Goal: Task Accomplishment & Management: Use online tool/utility

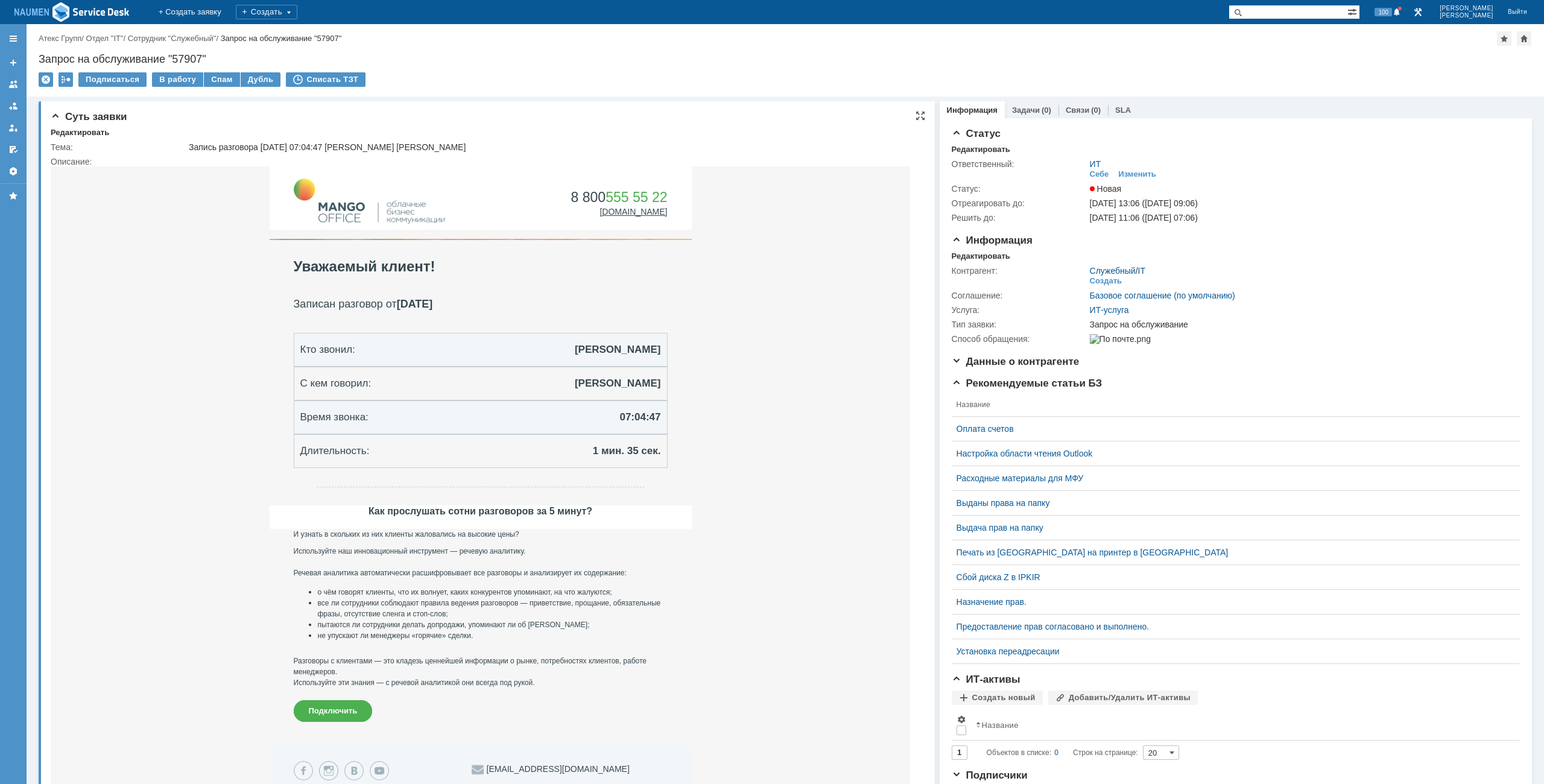
click at [108, 136] on td "Редактировать" at bounding box center [83, 133] width 66 height 11
click at [79, 135] on div "Редактировать" at bounding box center [80, 132] width 59 height 9
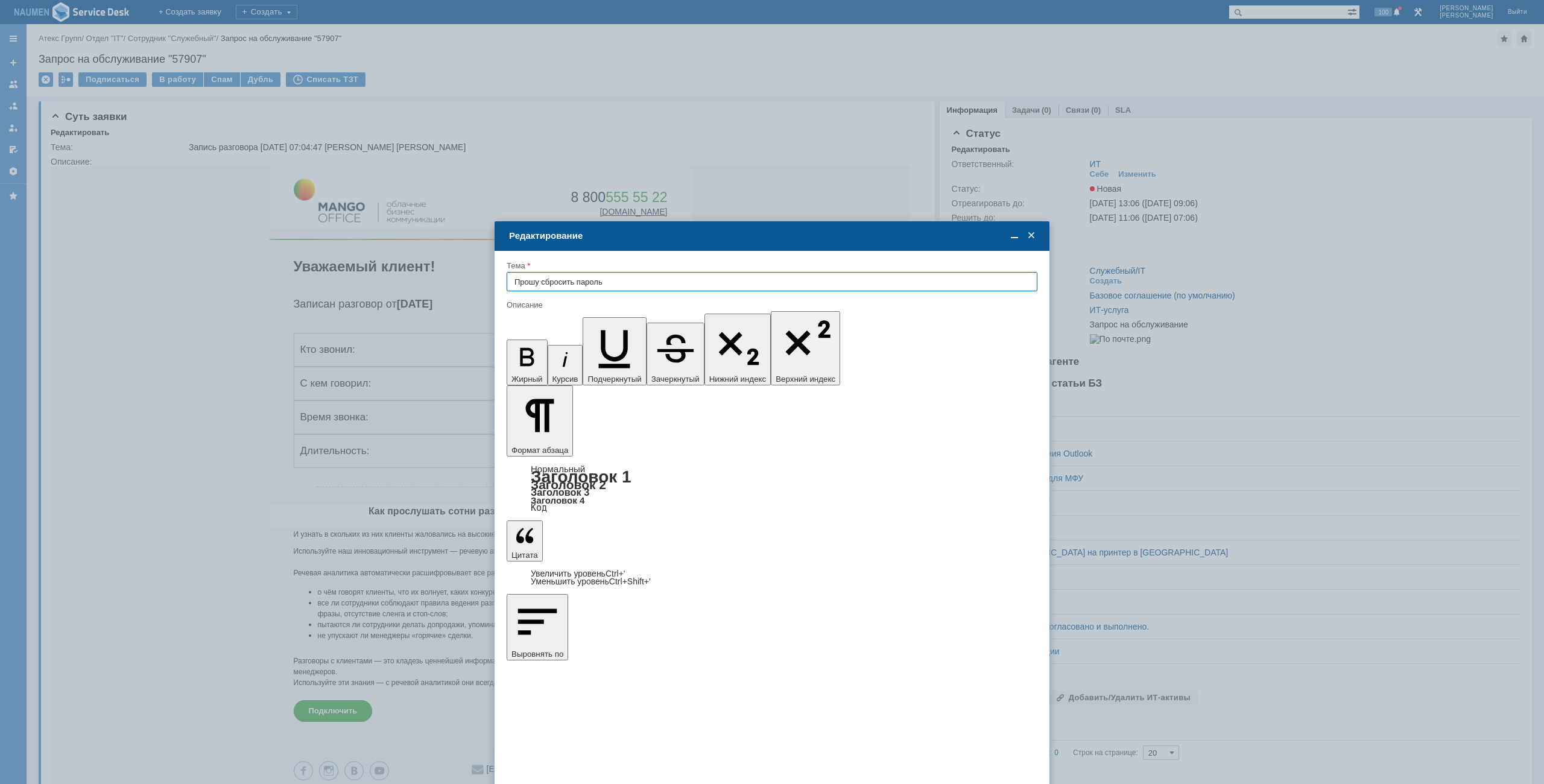
type input "Прошу сбросить пароль"
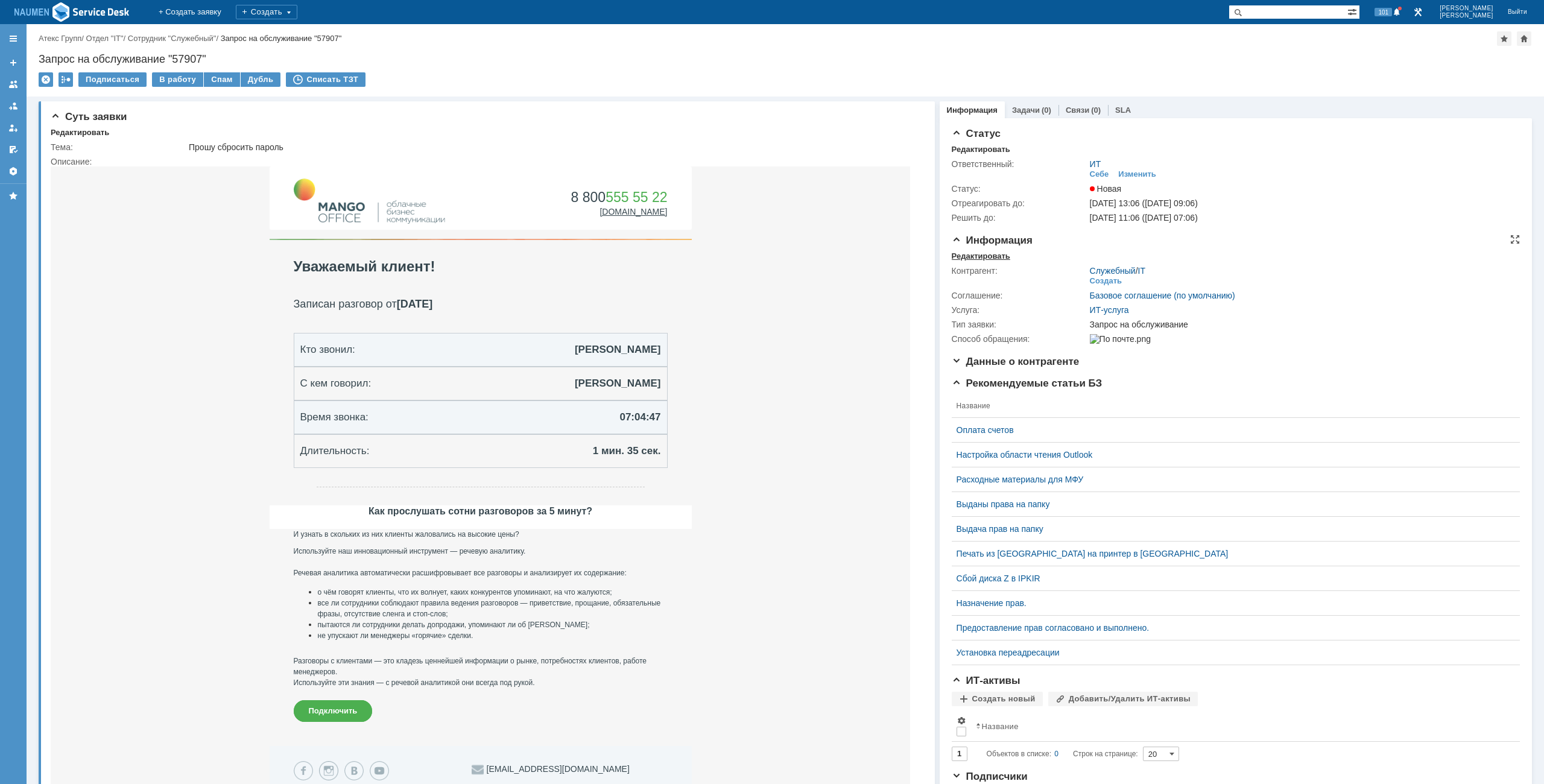
click at [968, 255] on div "Редактировать" at bounding box center [981, 256] width 59 height 9
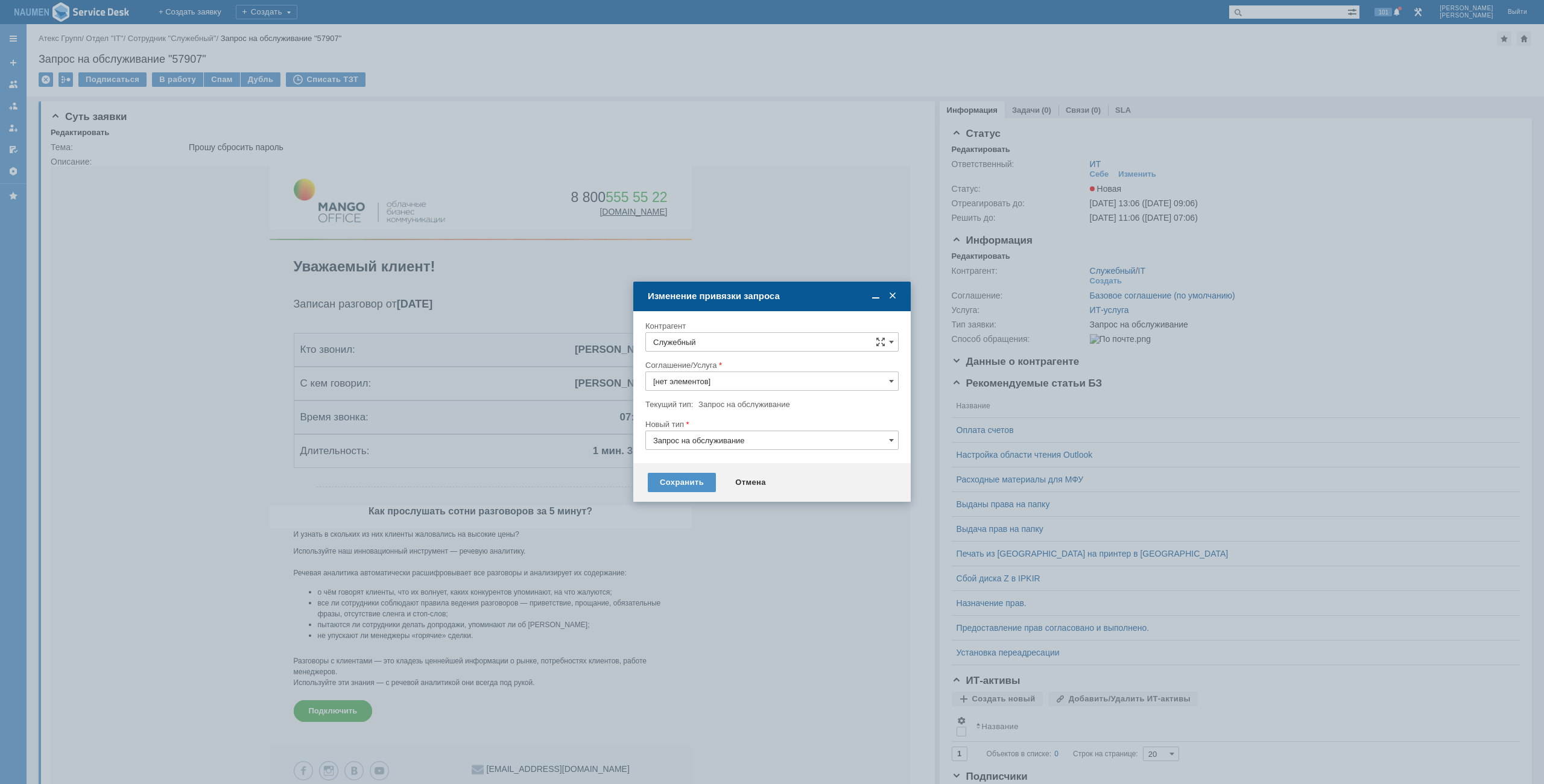
type input "ИТ-услуга"
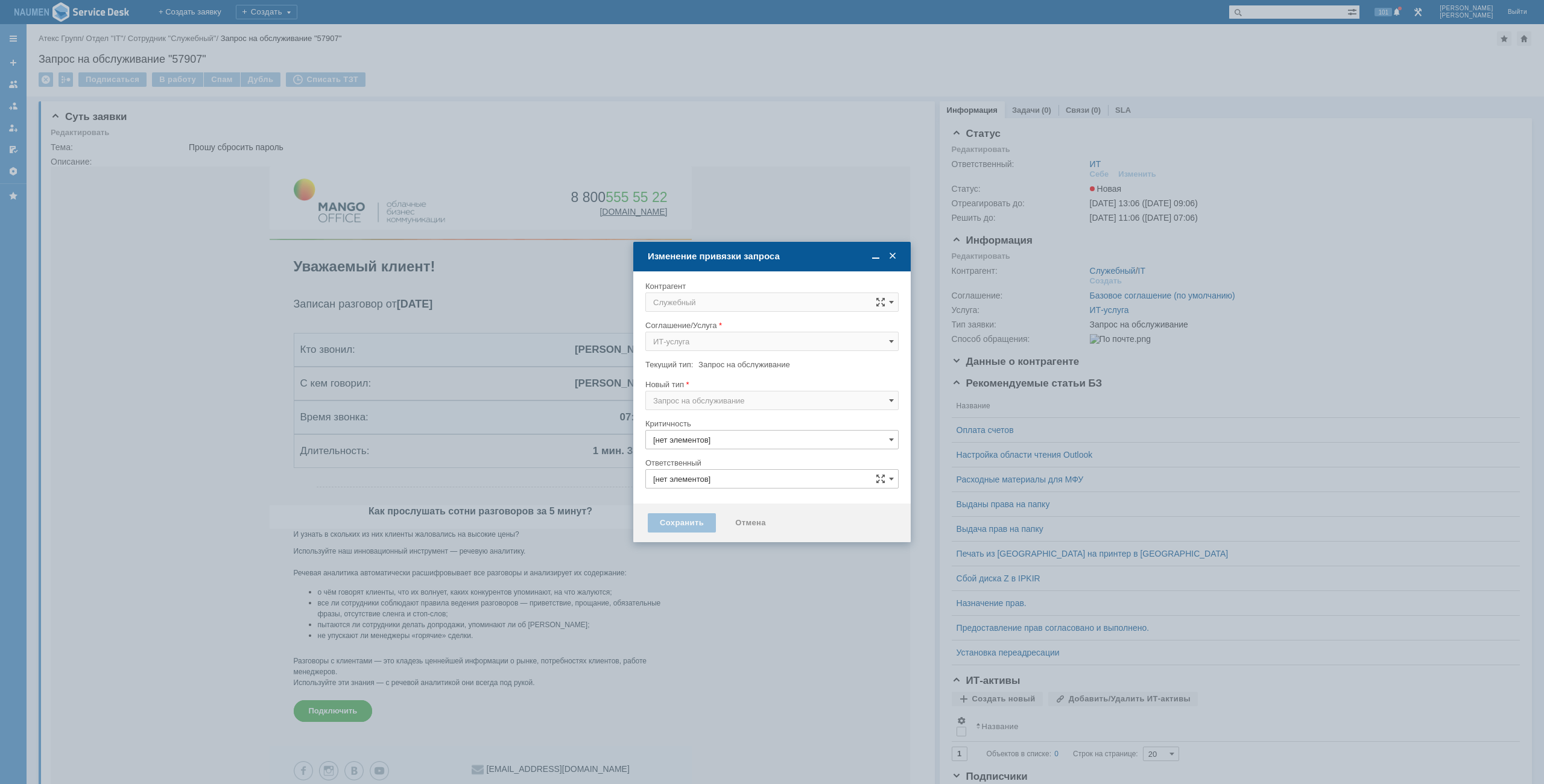
type input "3. Низкая"
type input "ИТ"
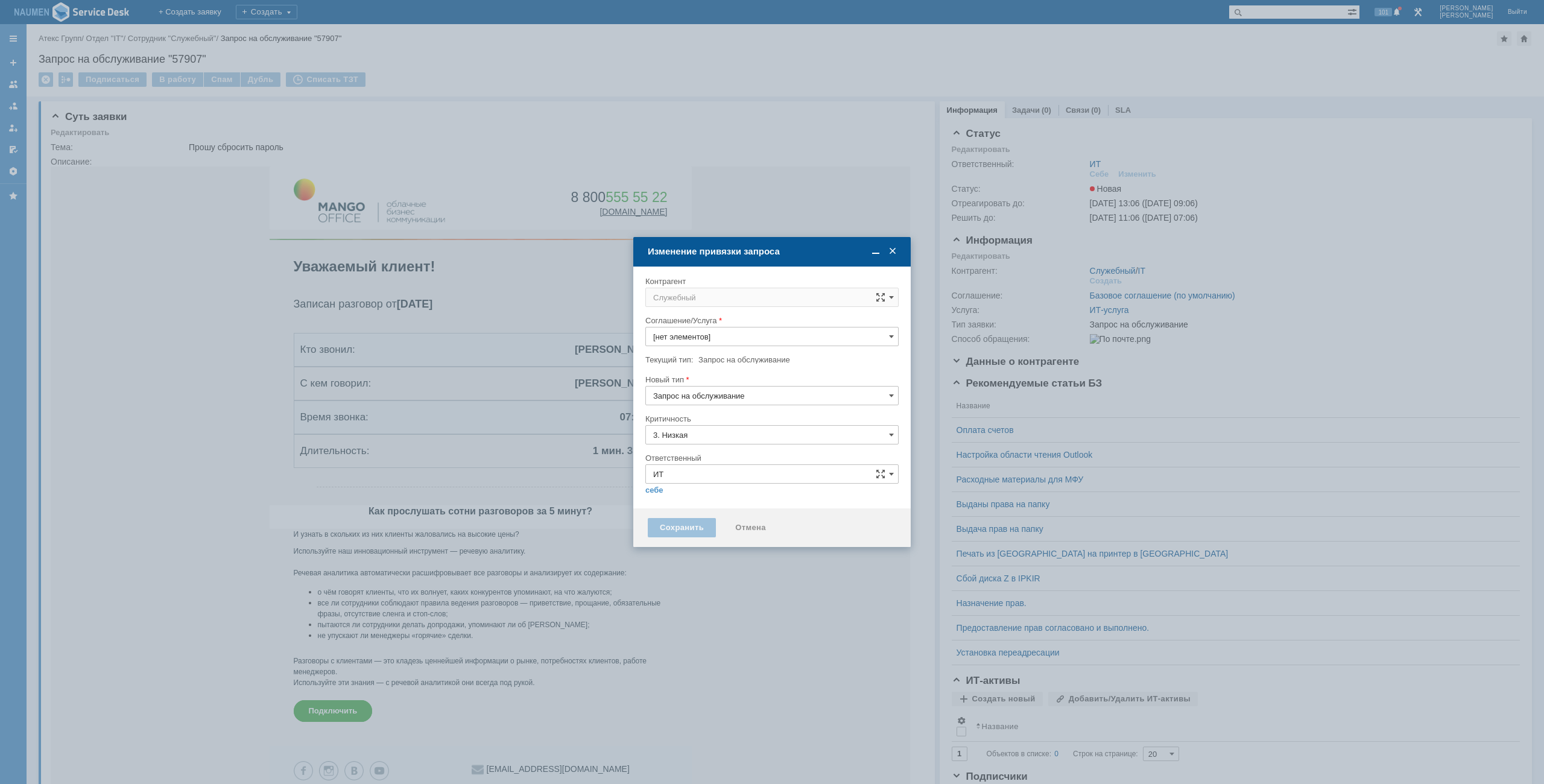
type input "[не указано]"
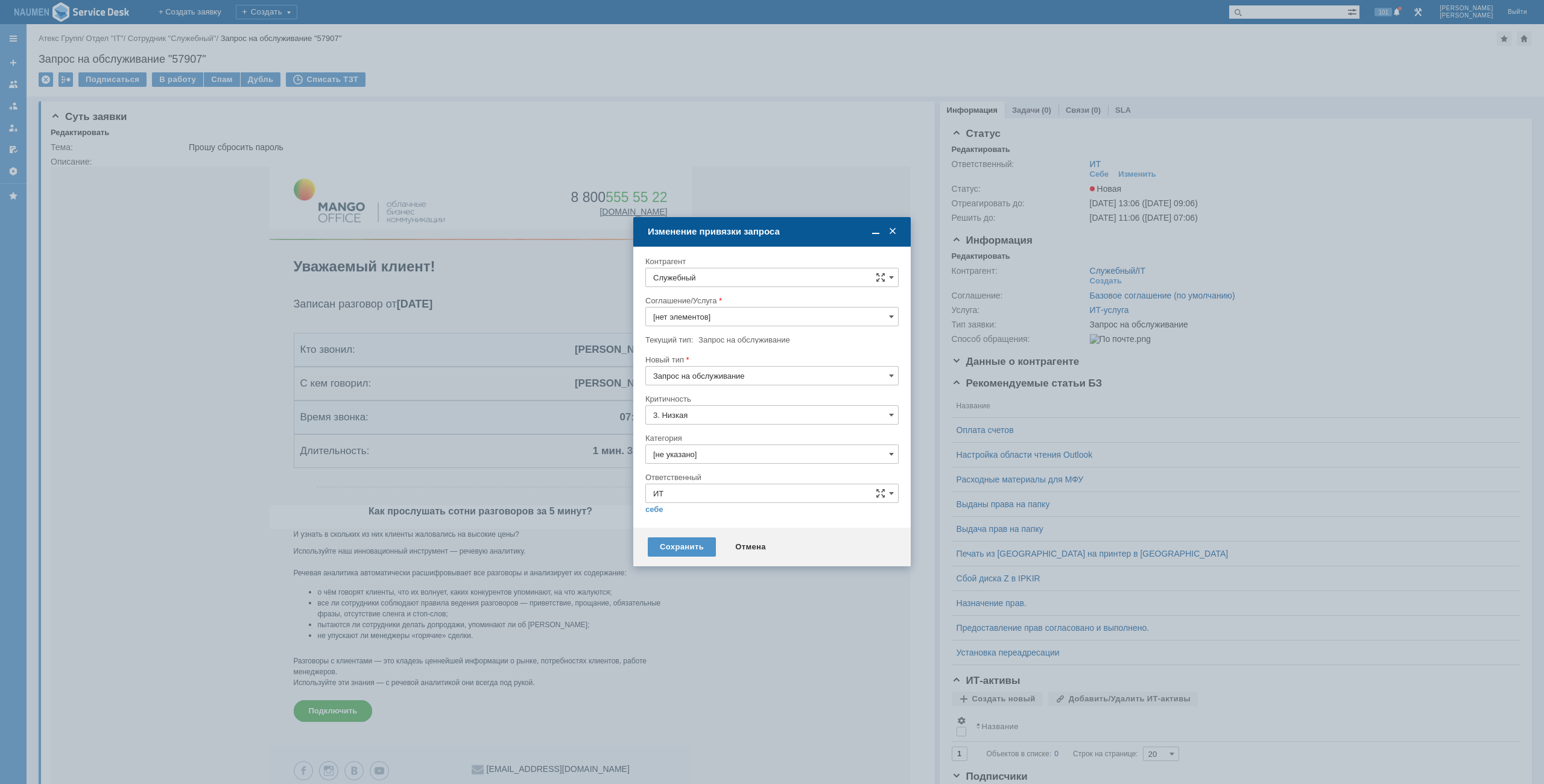
type input "ИТ-услуга"
click at [756, 279] on input "Служебный" at bounding box center [772, 277] width 253 height 19
click at [714, 390] on span "[PERSON_NAME]" at bounding box center [729, 386] width 65 height 9
type input "[PERSON_NAME]"
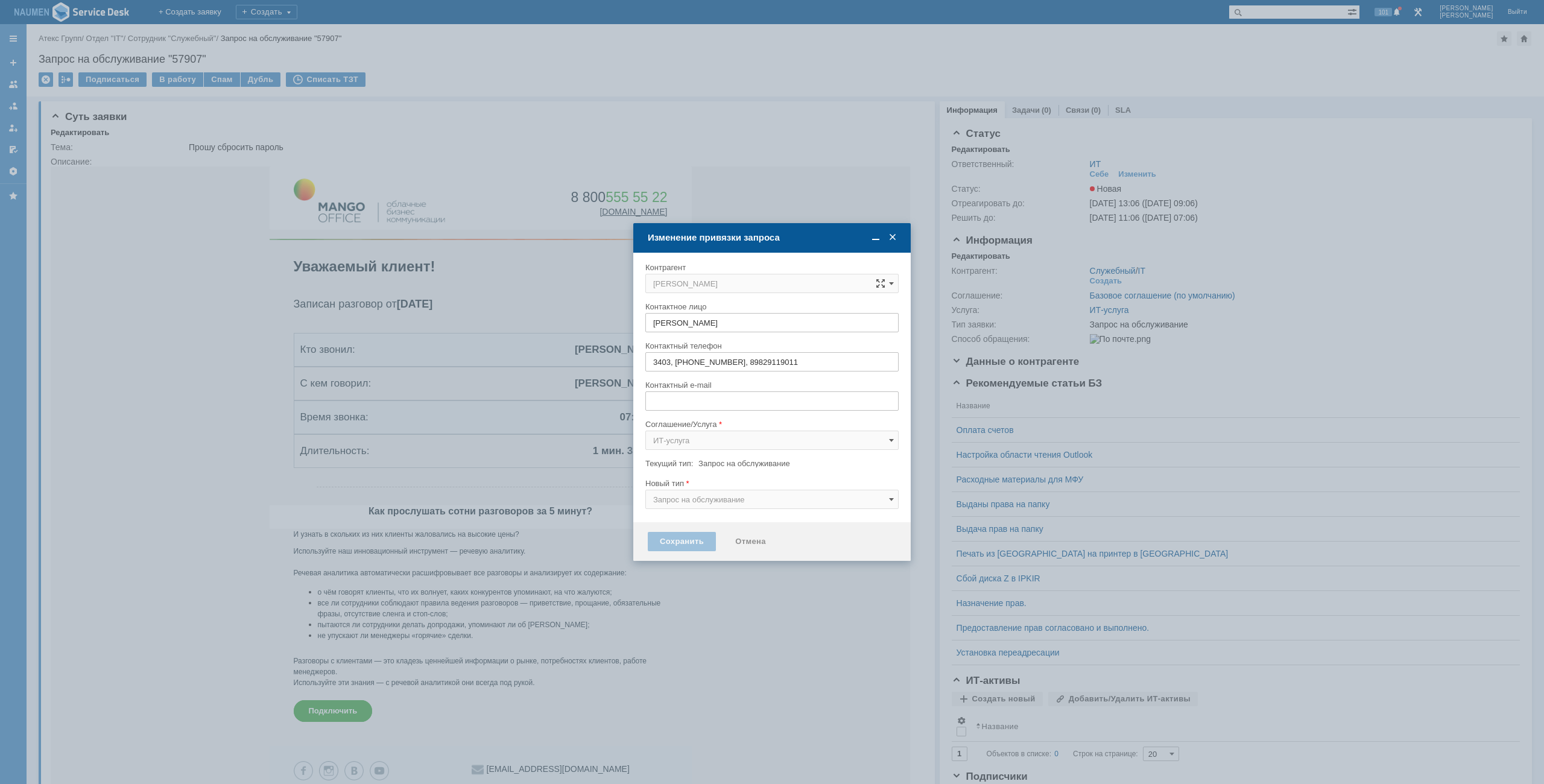
type input "k.yakushin@atex-gr.com"
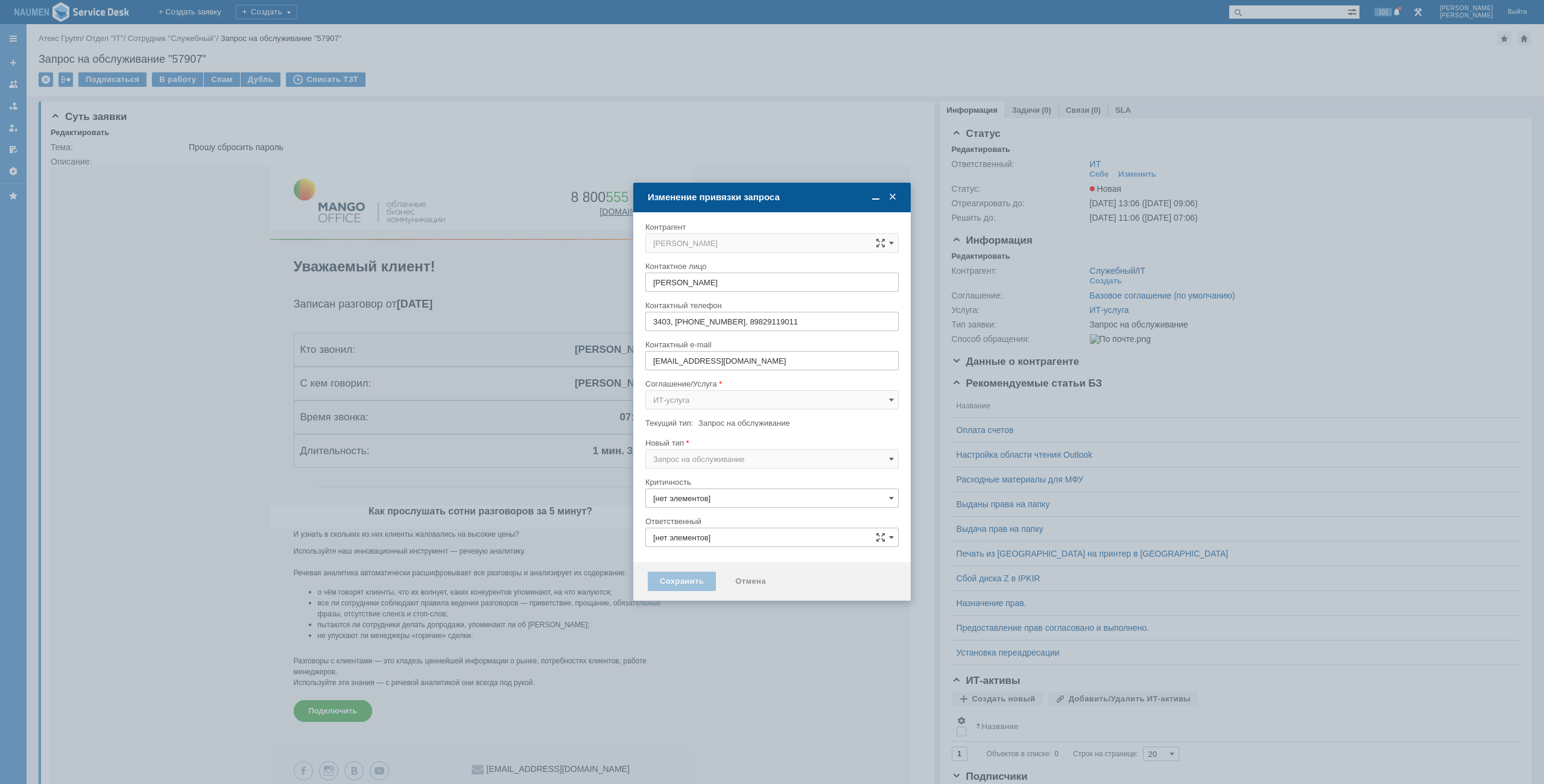
type input "3. Низкая"
type input "[не указано]"
type input "ИТ"
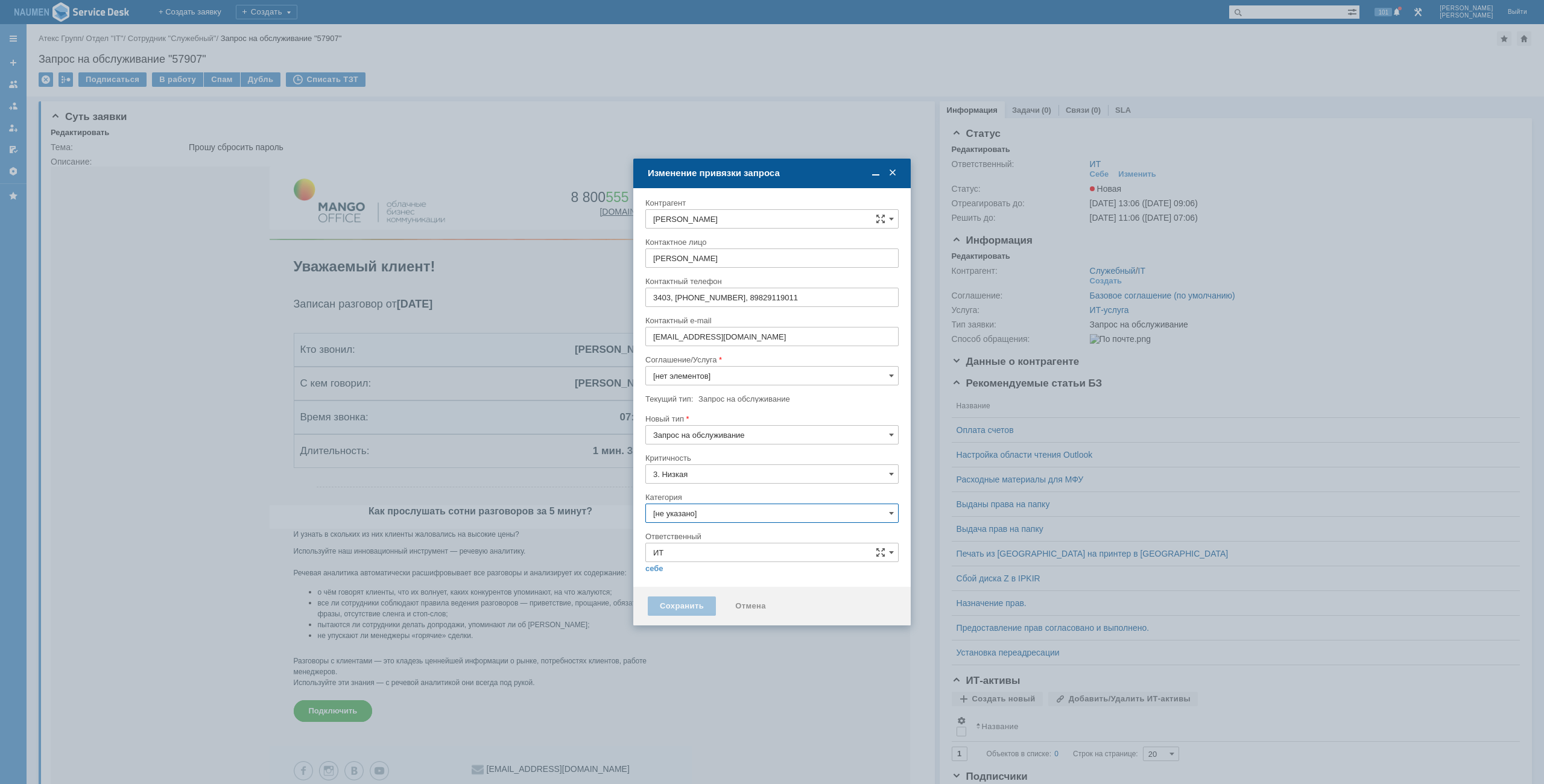
type input "ИТ-услуга"
click at [680, 510] on input "[не указано]" at bounding box center [772, 512] width 253 height 19
click at [702, 586] on div "Сброс пароля" at bounding box center [772, 580] width 252 height 19
type input "Сброс пароля"
click at [658, 569] on link "себе" at bounding box center [654, 568] width 18 height 9
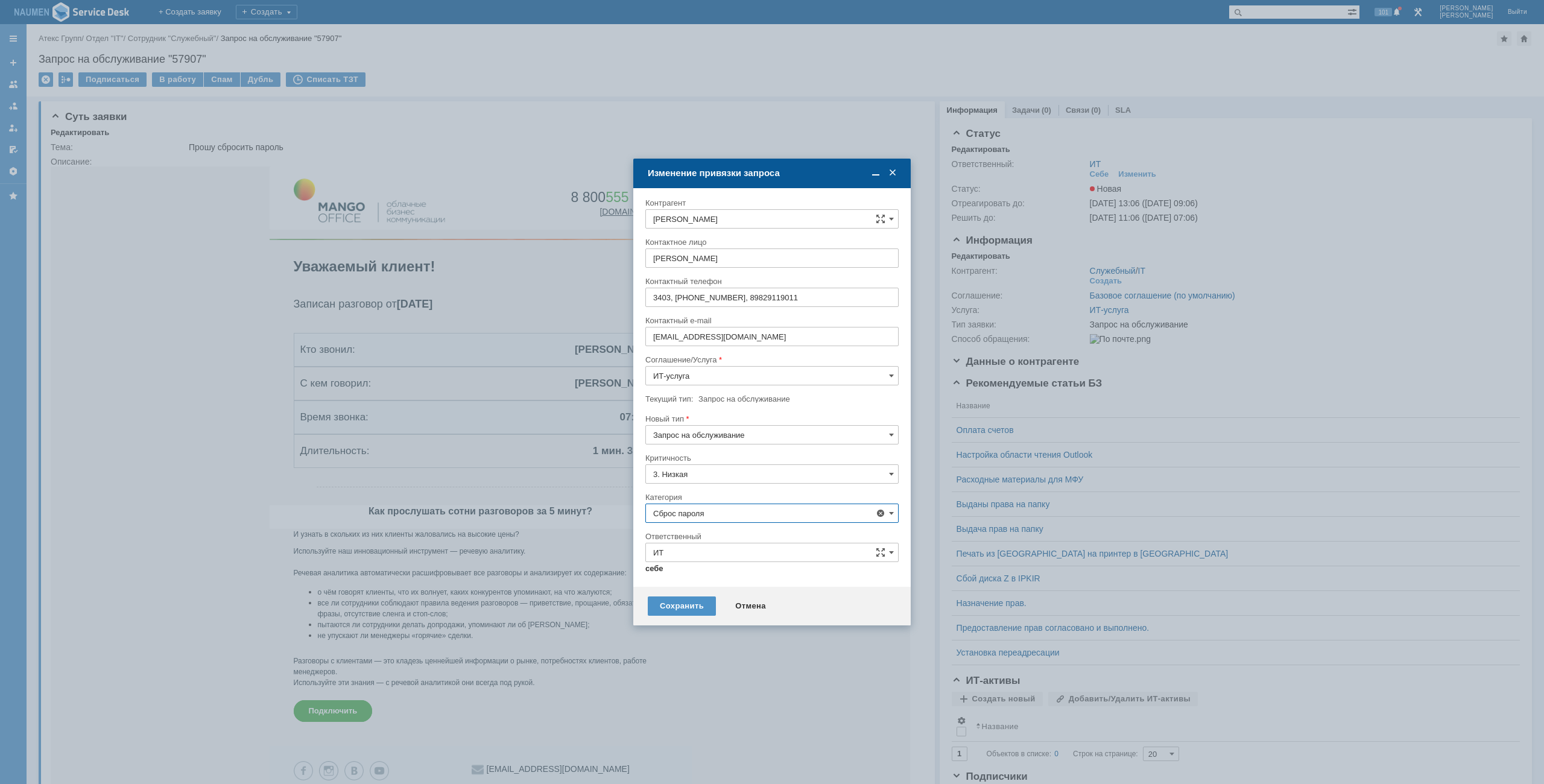
type input "[PERSON_NAME]"
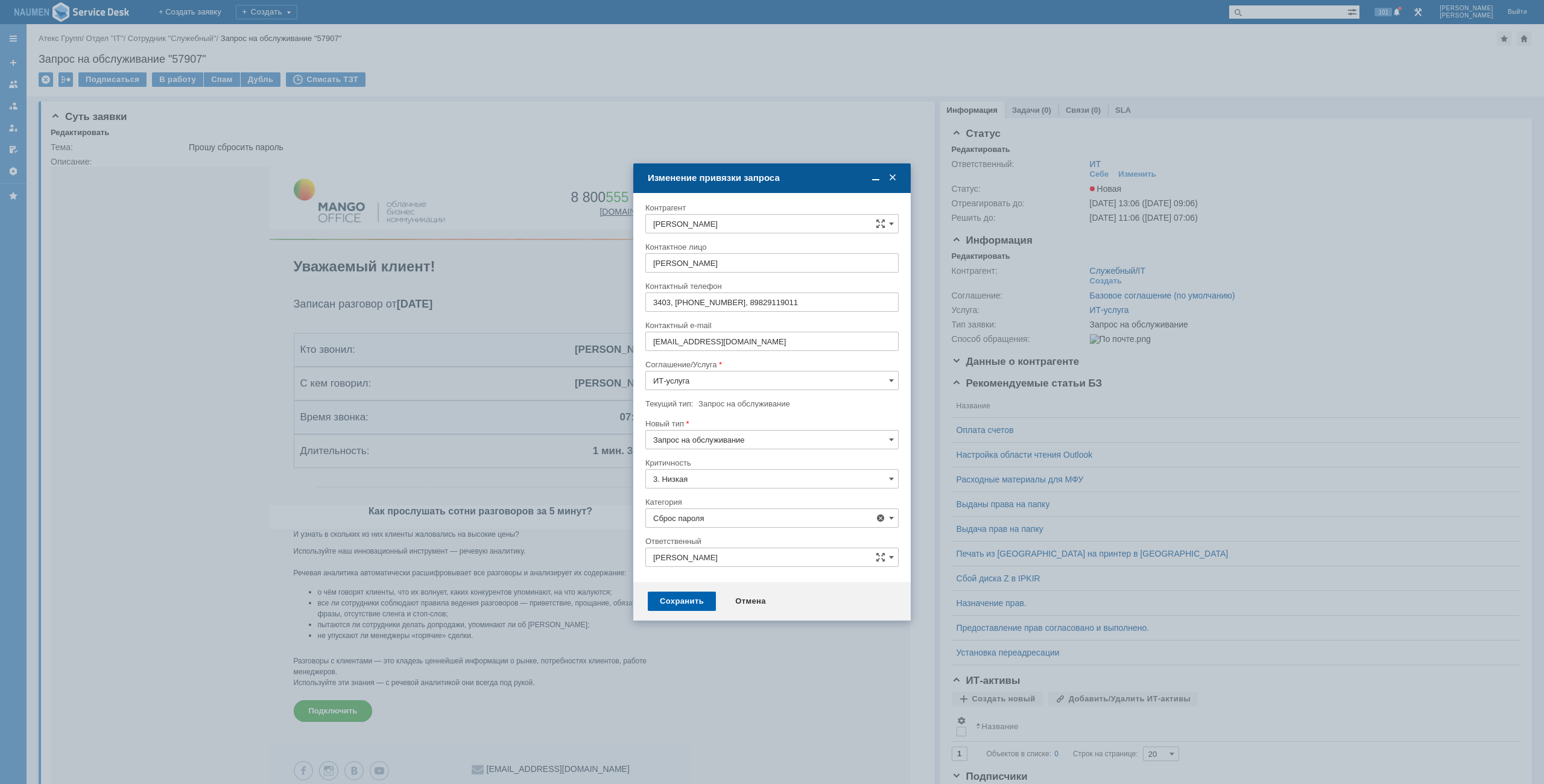
type input "Сброс пароля"
click at [676, 596] on div "Сохранить" at bounding box center [682, 601] width 68 height 19
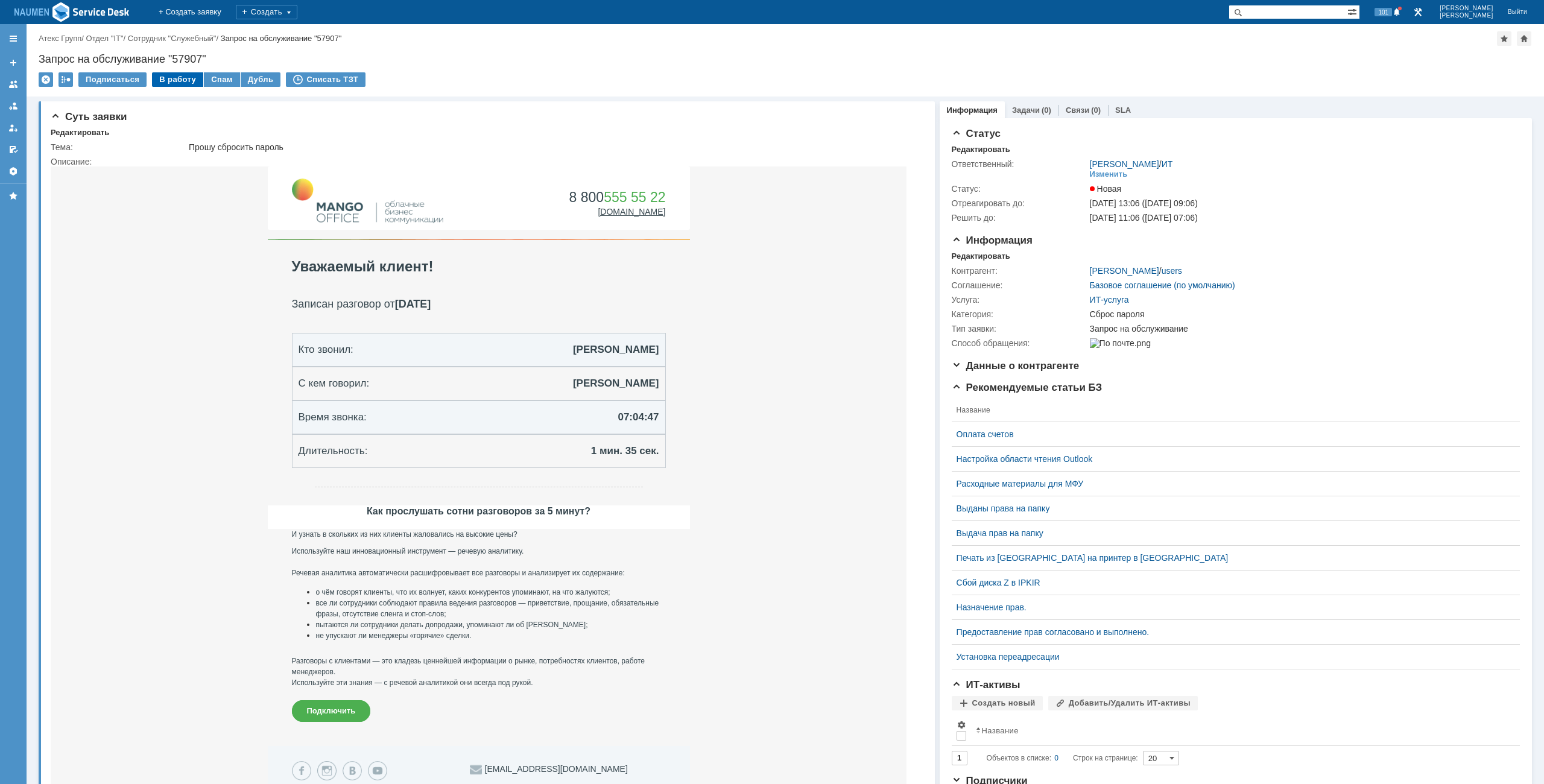
click at [177, 77] on div "В работу" at bounding box center [178, 79] width 51 height 14
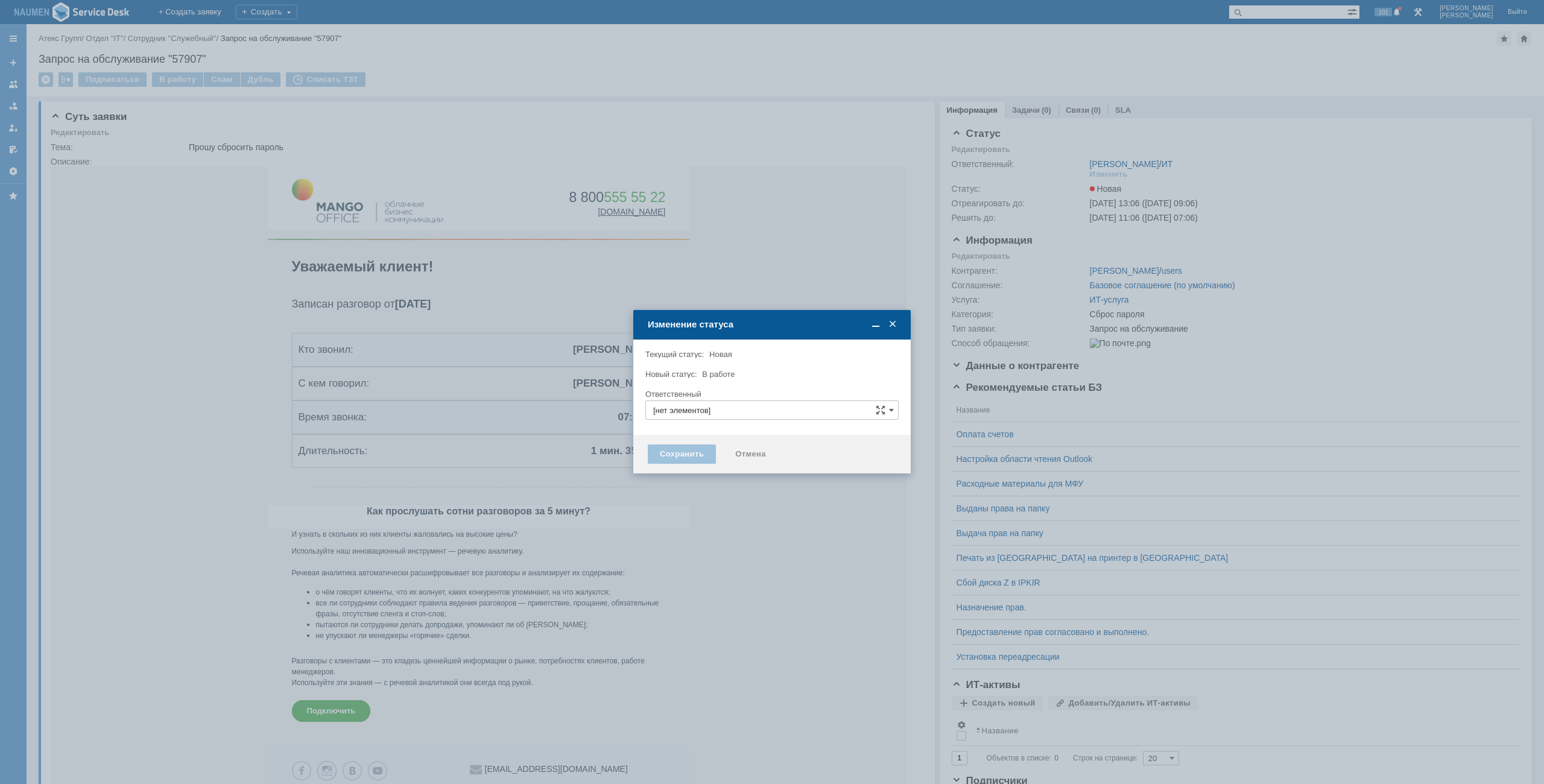
type input "[PERSON_NAME]"
type input "Сброс пароля"
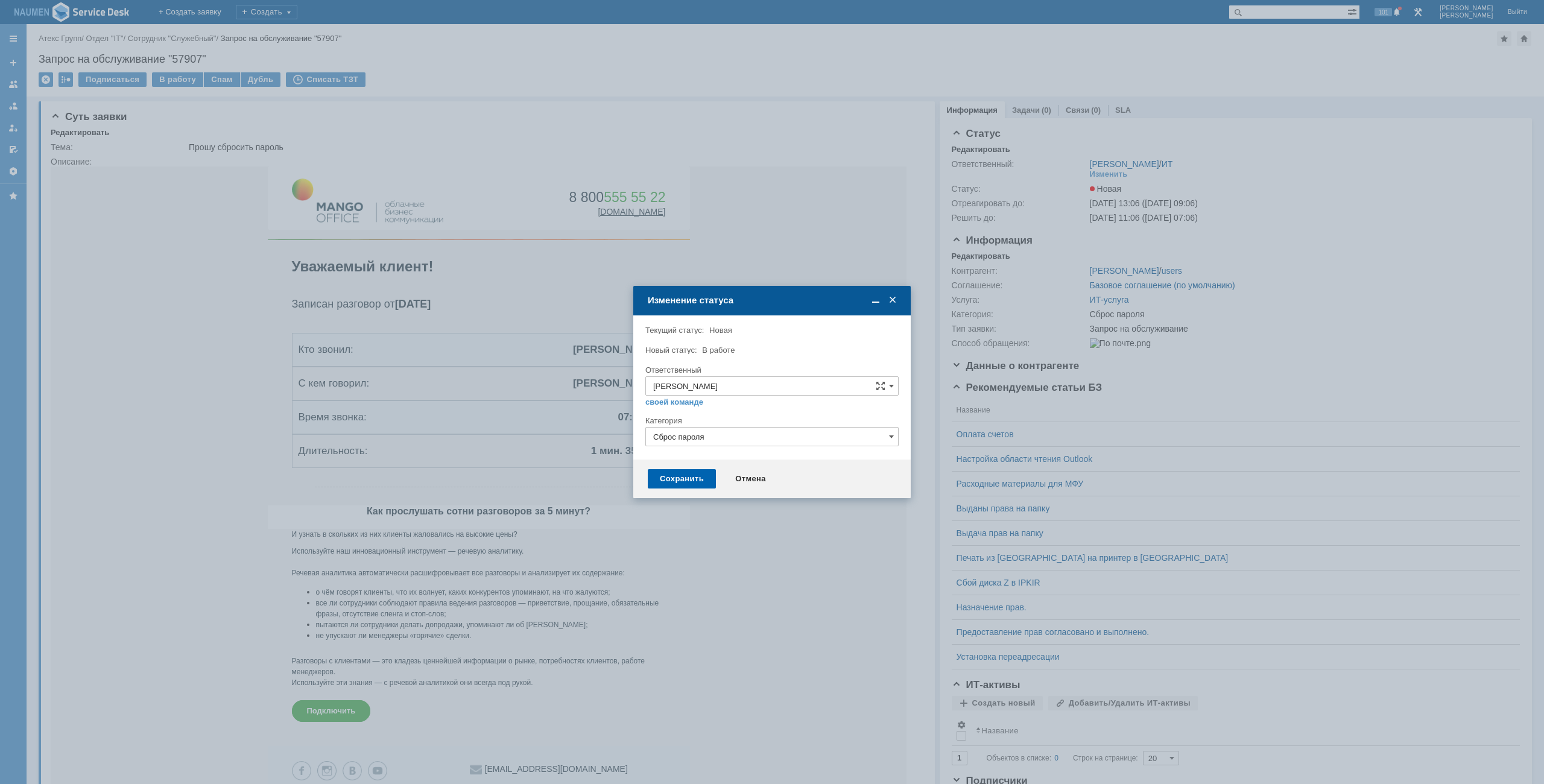
click at [698, 484] on div "Сохранить" at bounding box center [682, 479] width 68 height 19
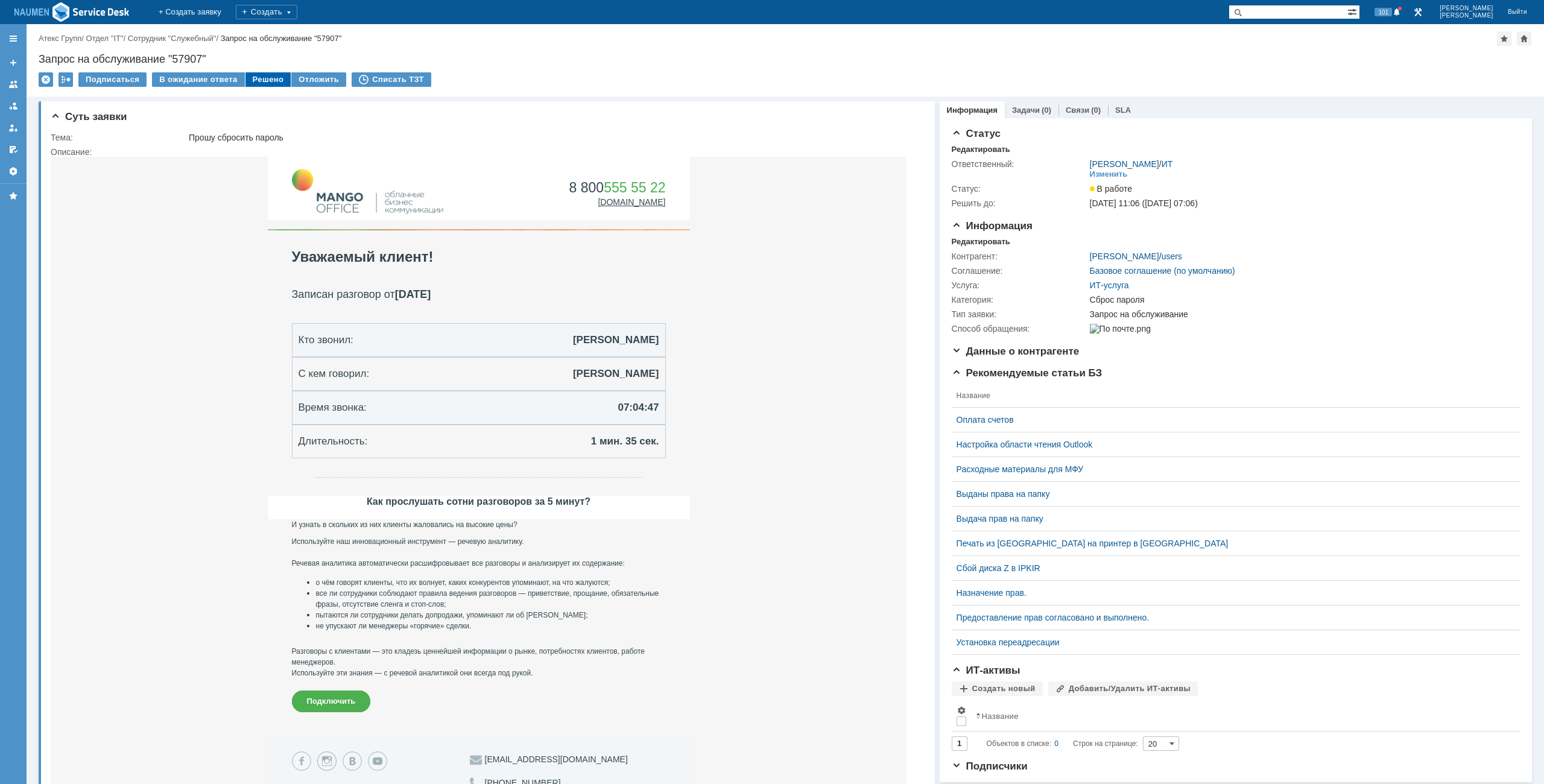
click at [262, 79] on div "Решено" at bounding box center [268, 79] width 45 height 14
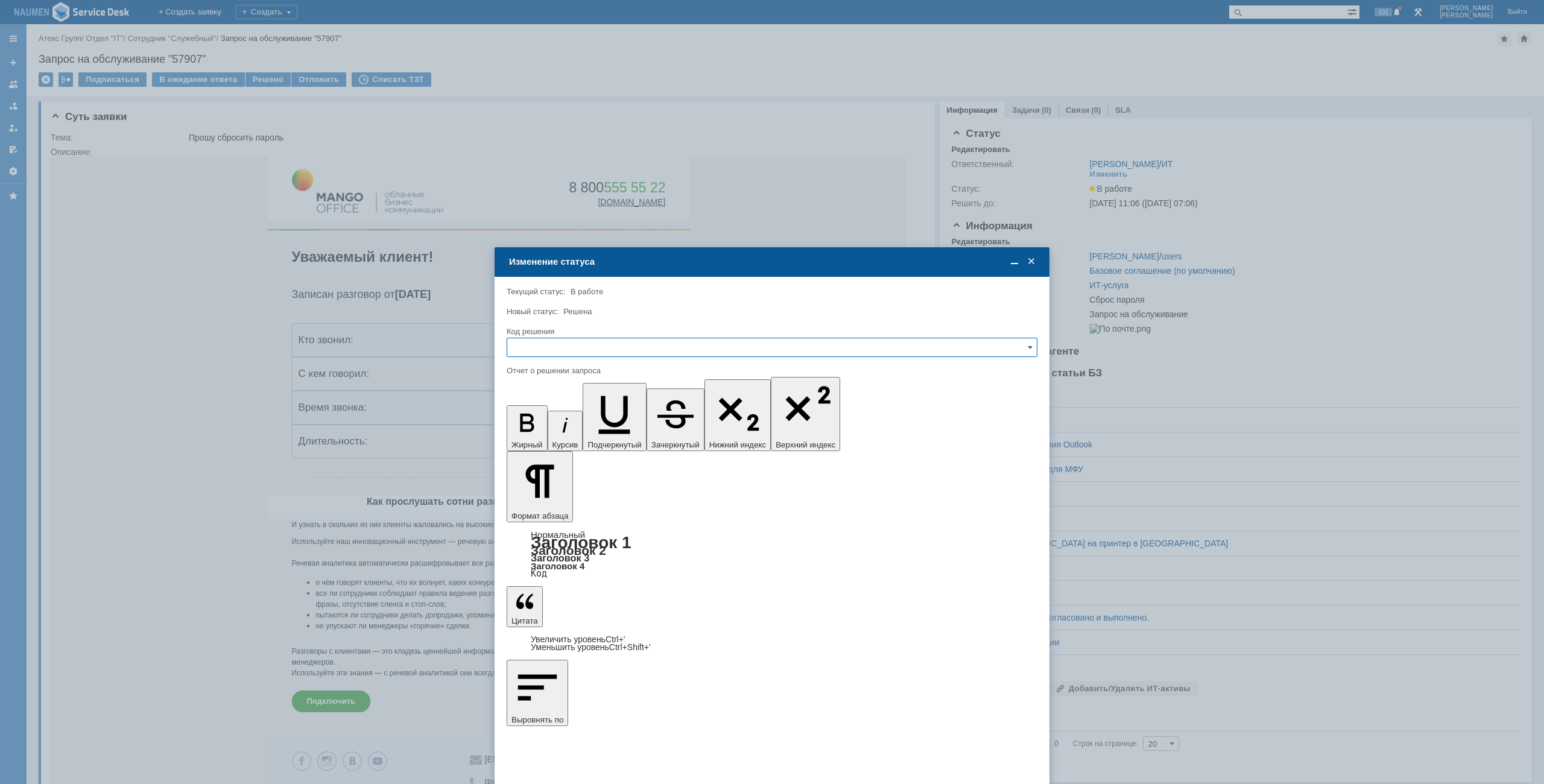
click at [652, 339] on input "text" at bounding box center [772, 347] width 531 height 19
click at [520, 433] on span "Решено" at bounding box center [772, 428] width 515 height 9
type input "Решено"
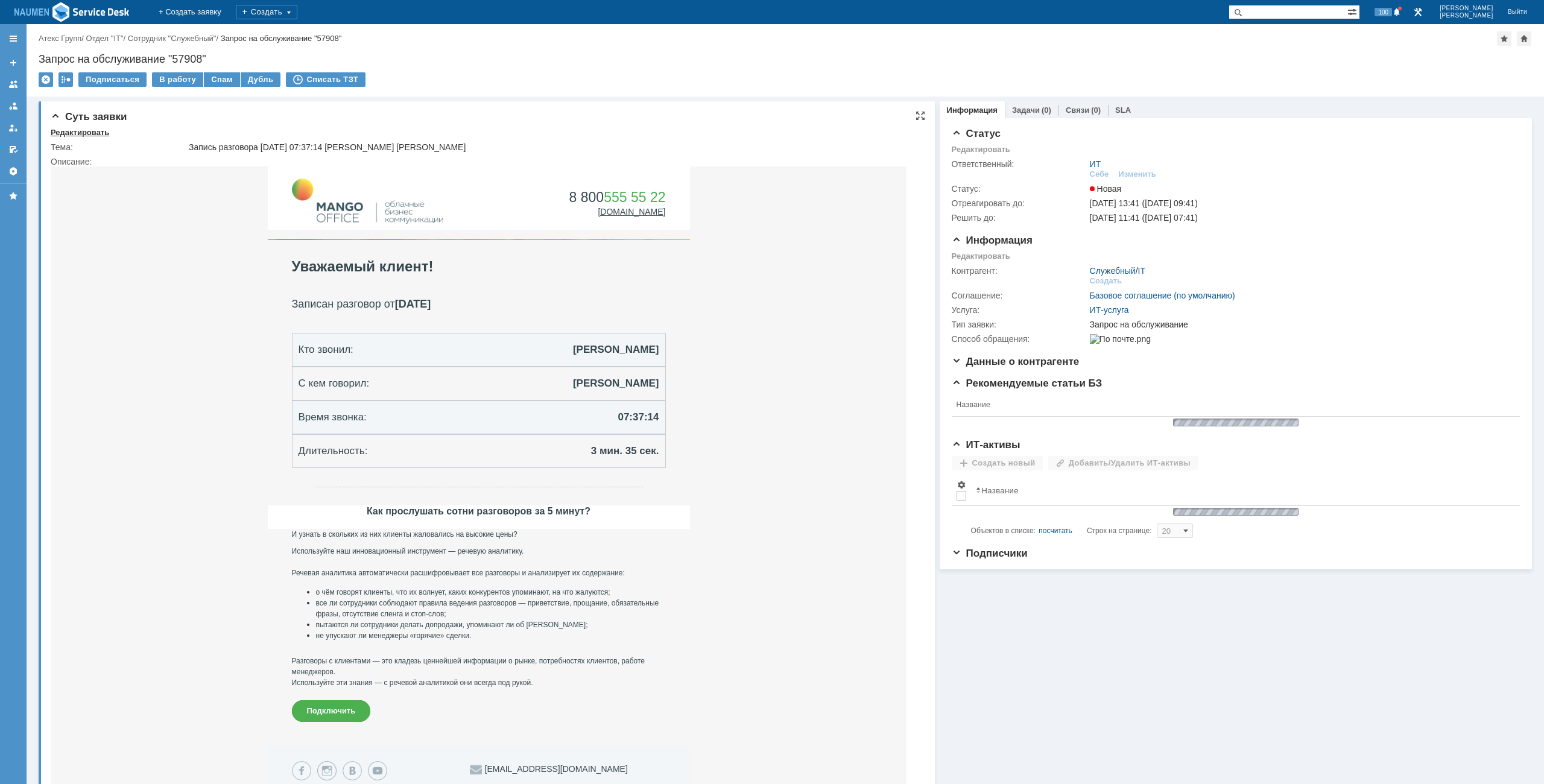
click at [69, 129] on div "Редактировать" at bounding box center [80, 132] width 59 height 9
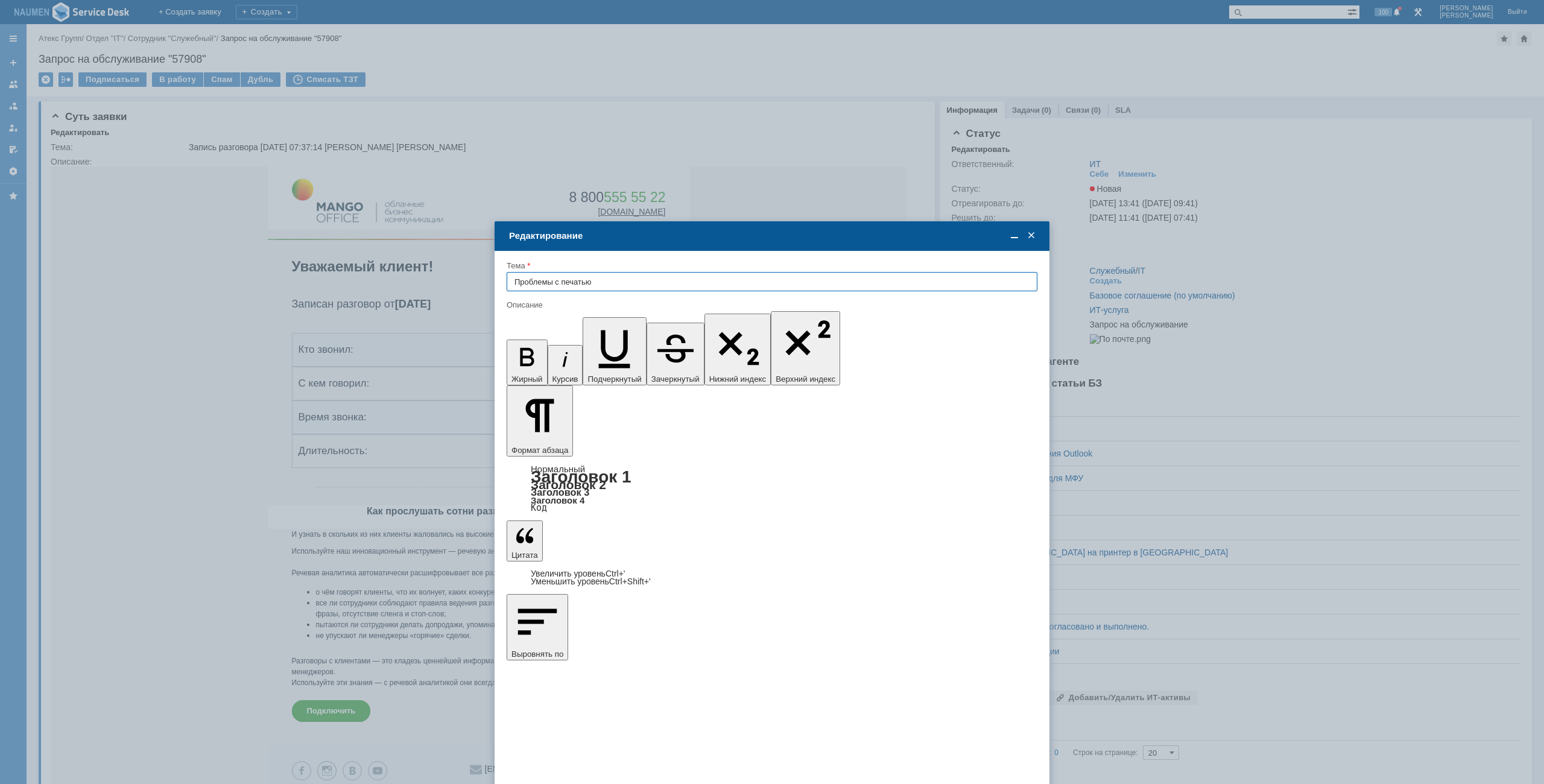
type input "Проблемы с печатью"
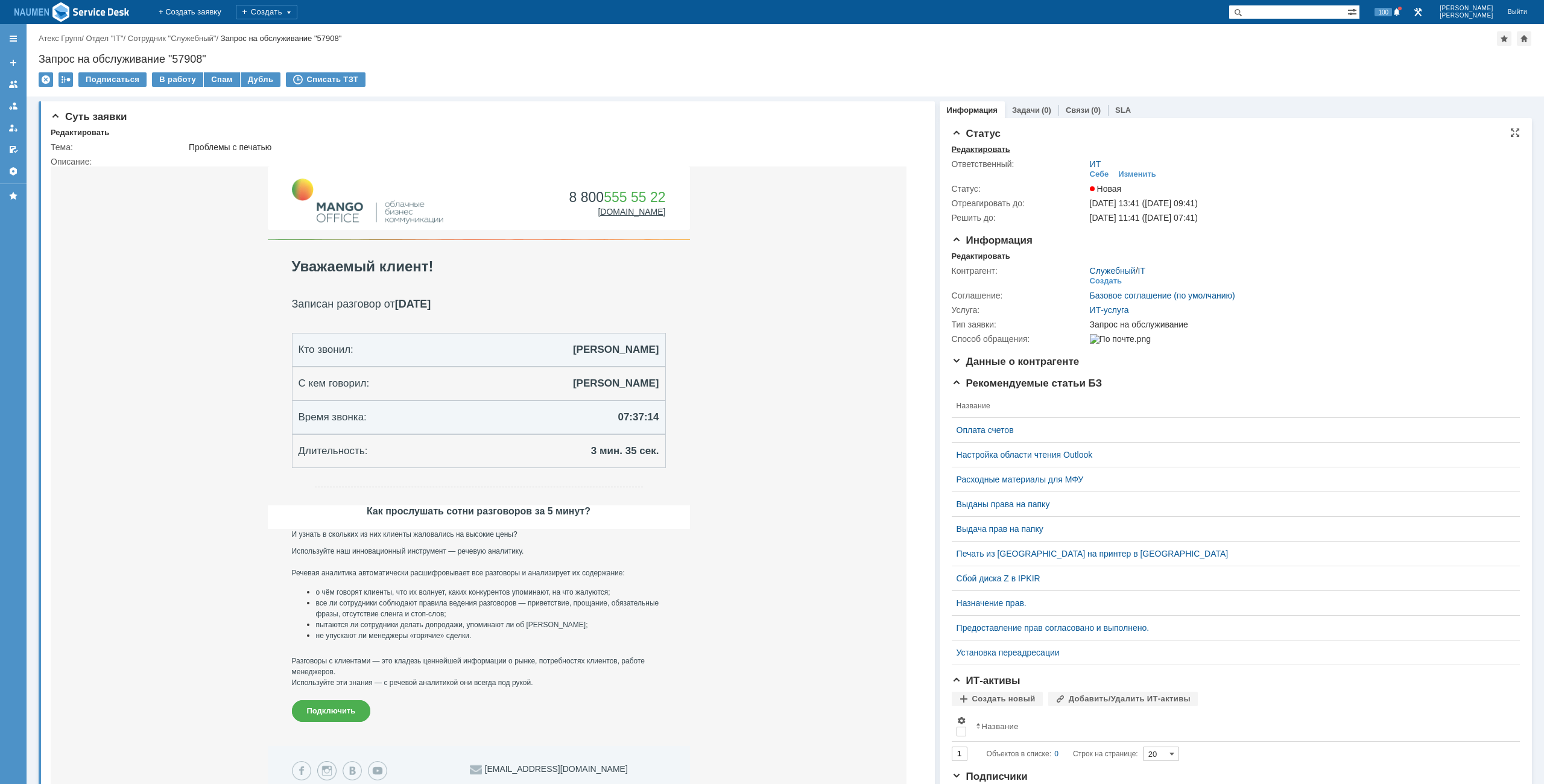
click at [967, 151] on div "Редактировать" at bounding box center [981, 149] width 59 height 9
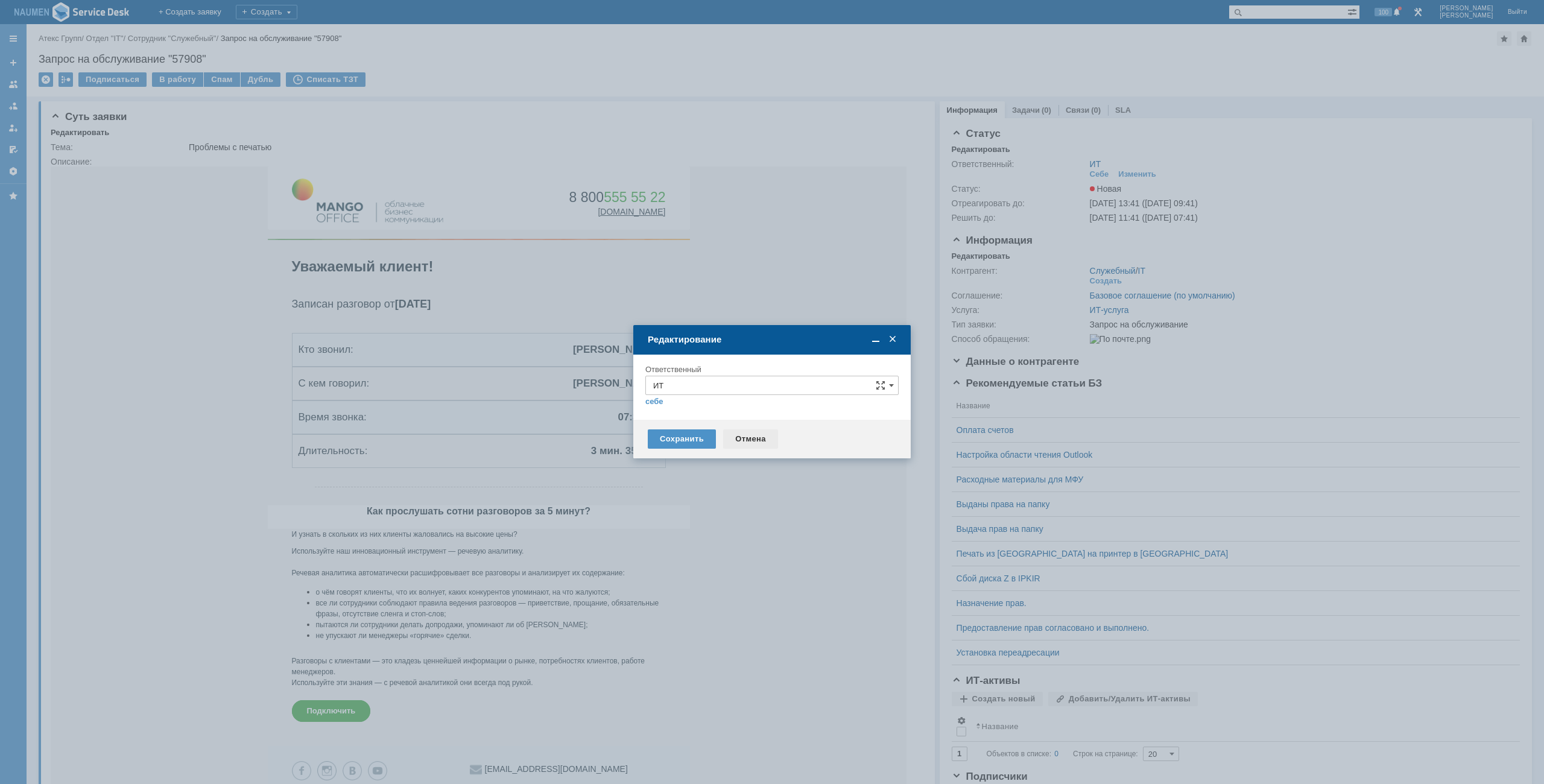
drag, startPoint x: 740, startPoint y: 421, endPoint x: 745, endPoint y: 438, distance: 17.7
click at [740, 426] on div "Сохранить Отмена" at bounding box center [772, 439] width 278 height 39
click at [754, 442] on div "Отмена" at bounding box center [750, 438] width 55 height 19
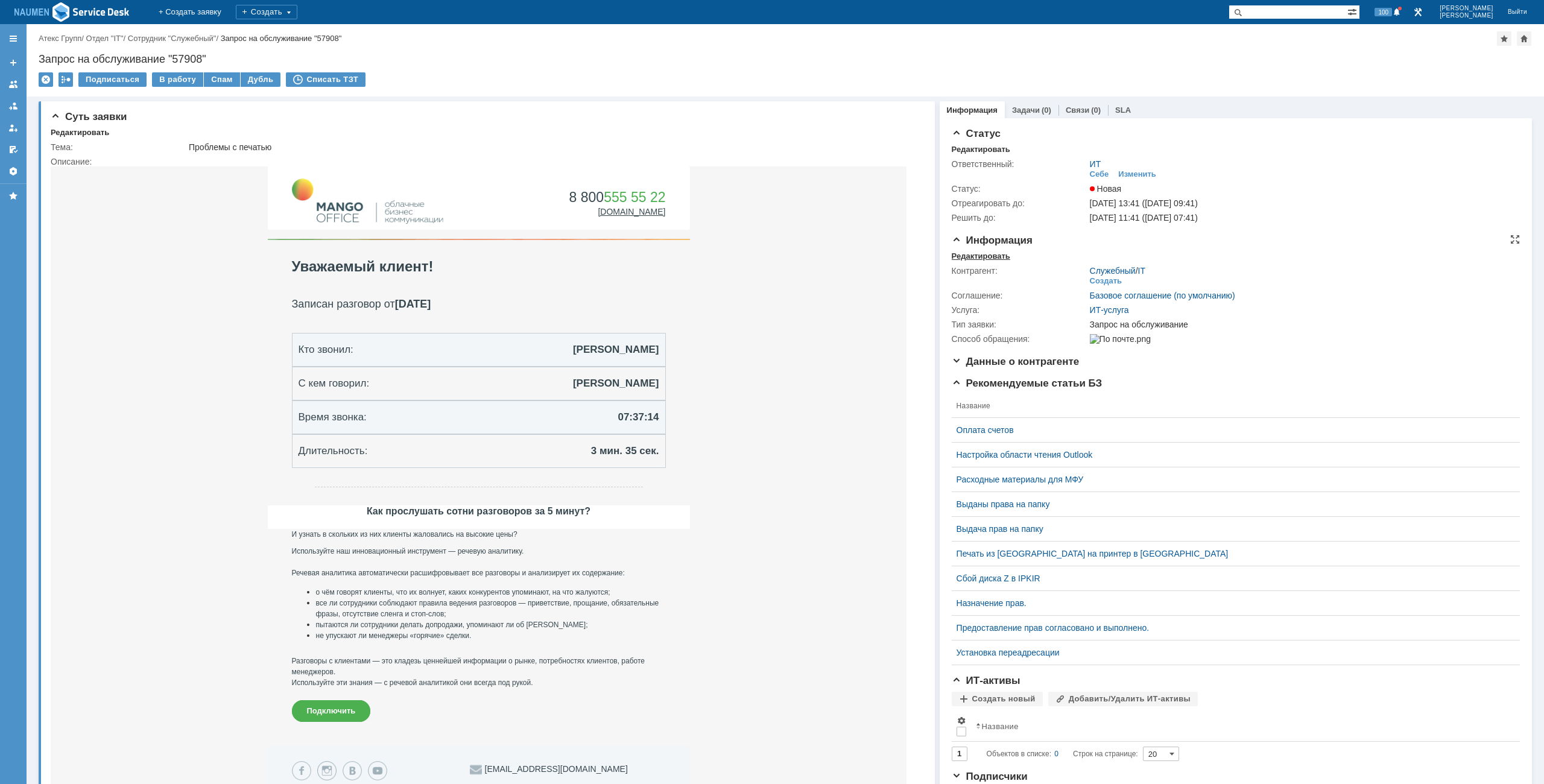
click at [967, 257] on div "Редактировать" at bounding box center [981, 256] width 59 height 9
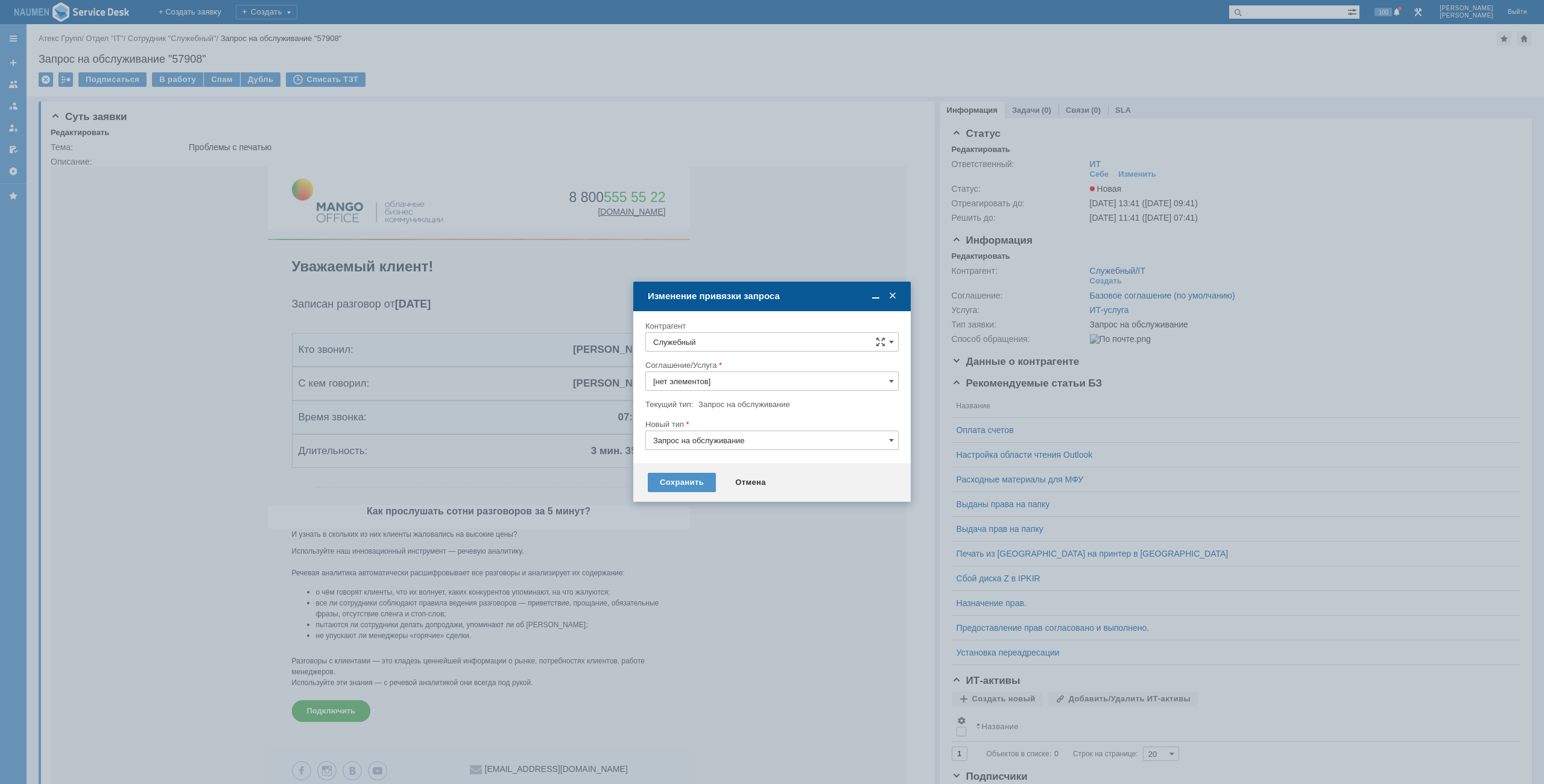
type input "ИТ-услуга"
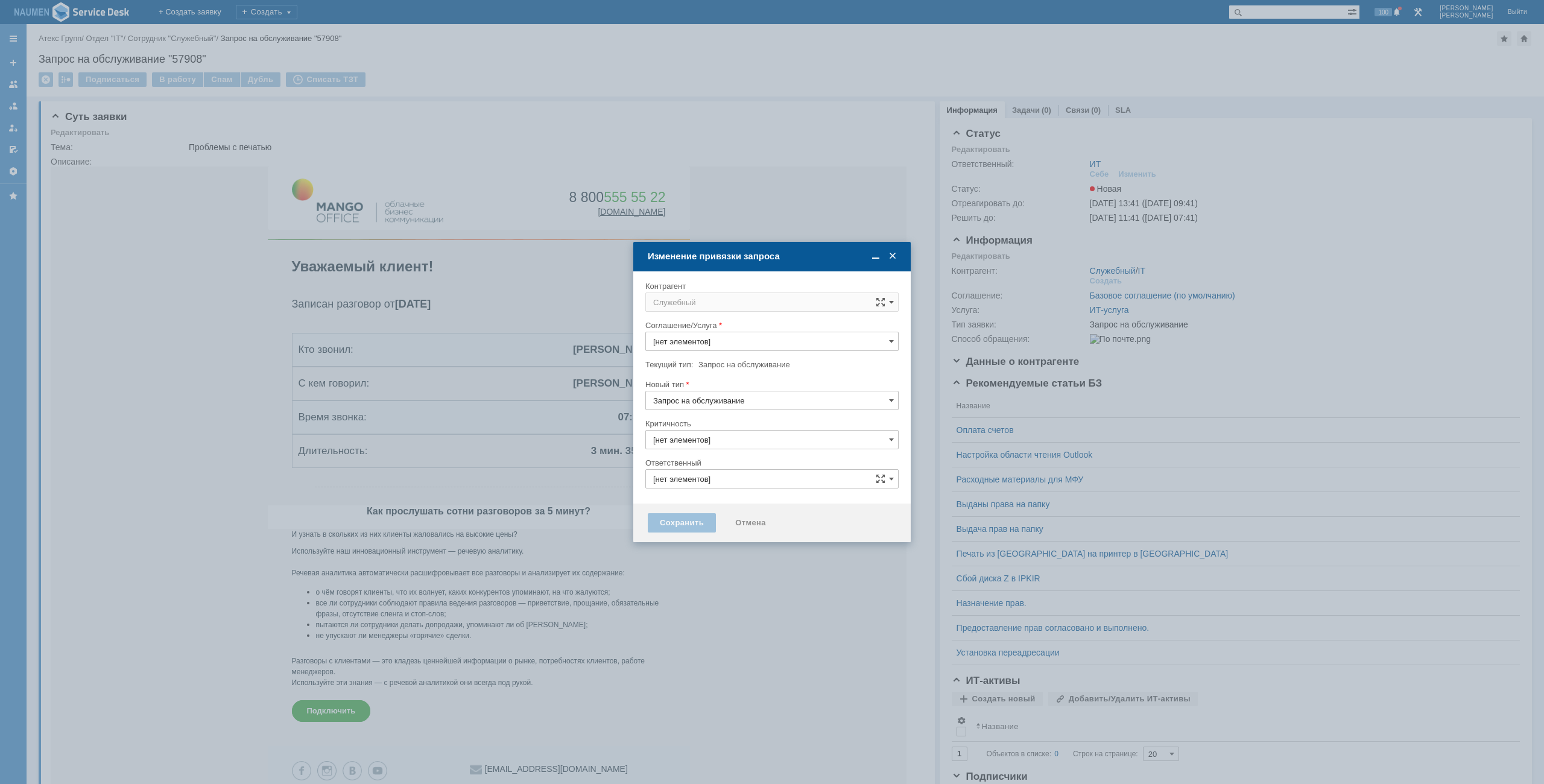
type input "3. Низкая"
type input "[не указано]"
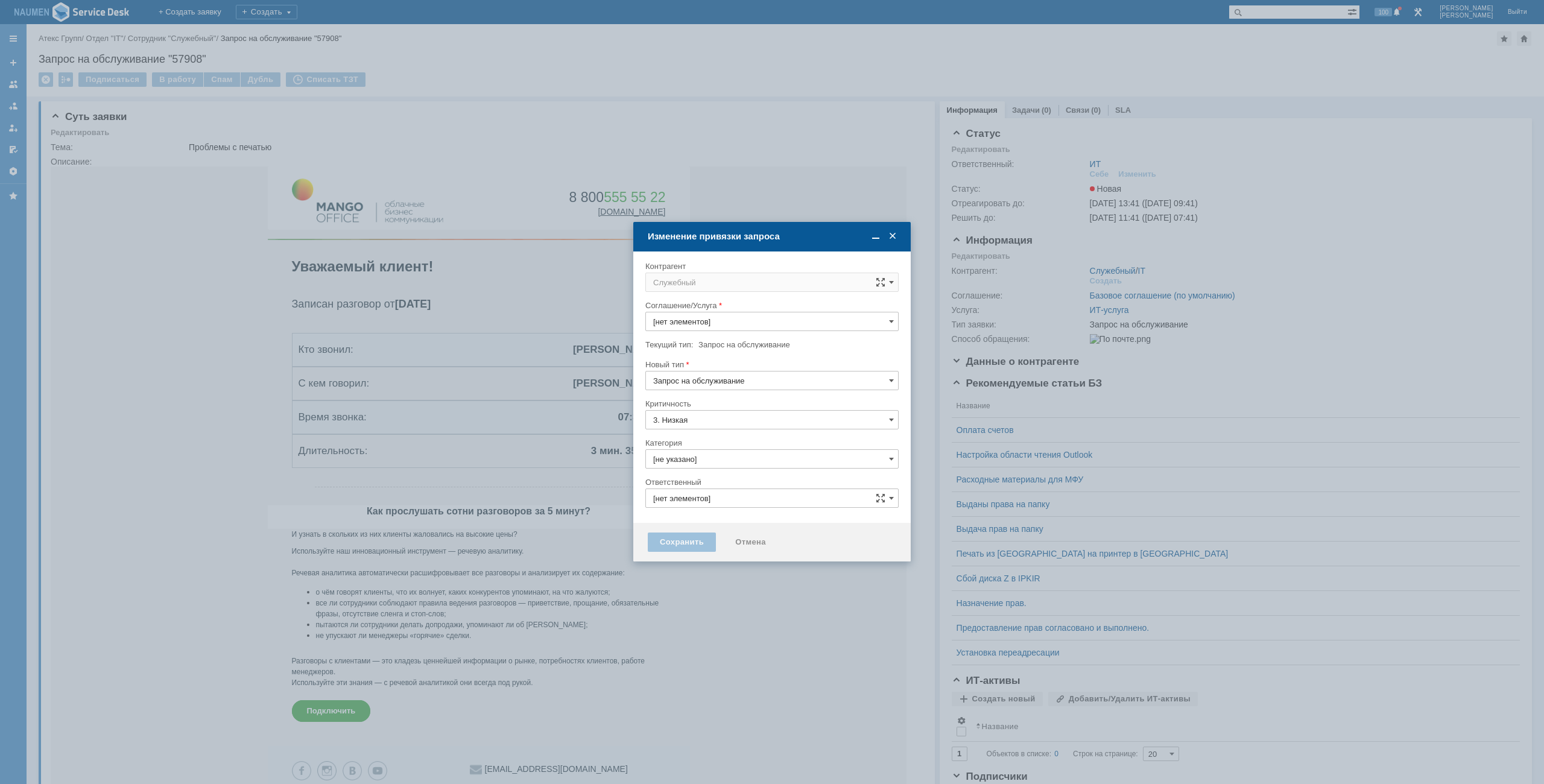
type input "ИТ"
click at [735, 271] on input "Служебный" at bounding box center [772, 277] width 253 height 19
type input "ИТ-услуга"
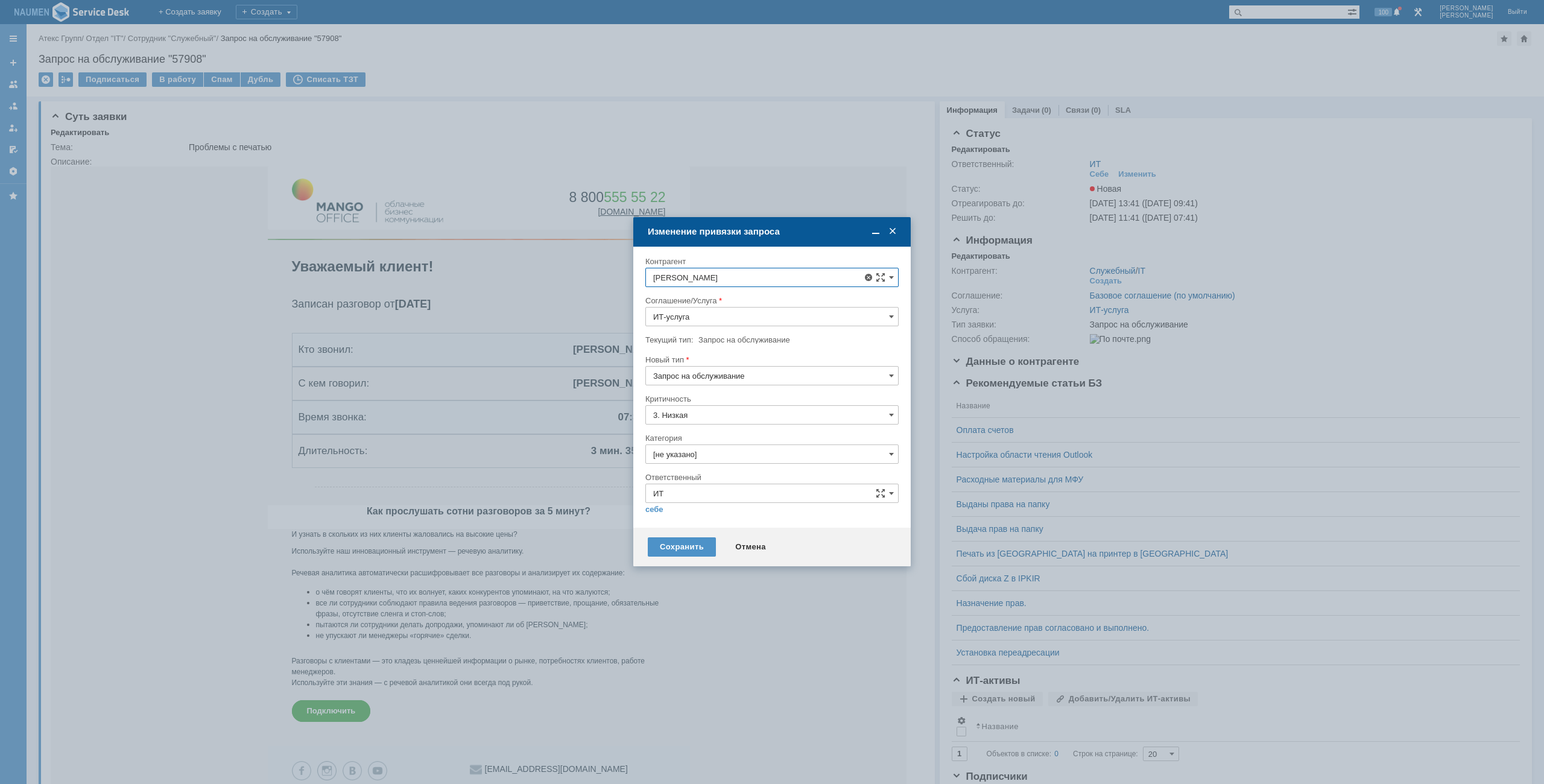
click at [743, 393] on div "[PERSON_NAME]" at bounding box center [772, 388] width 252 height 20
type input "[PERSON_NAME]"
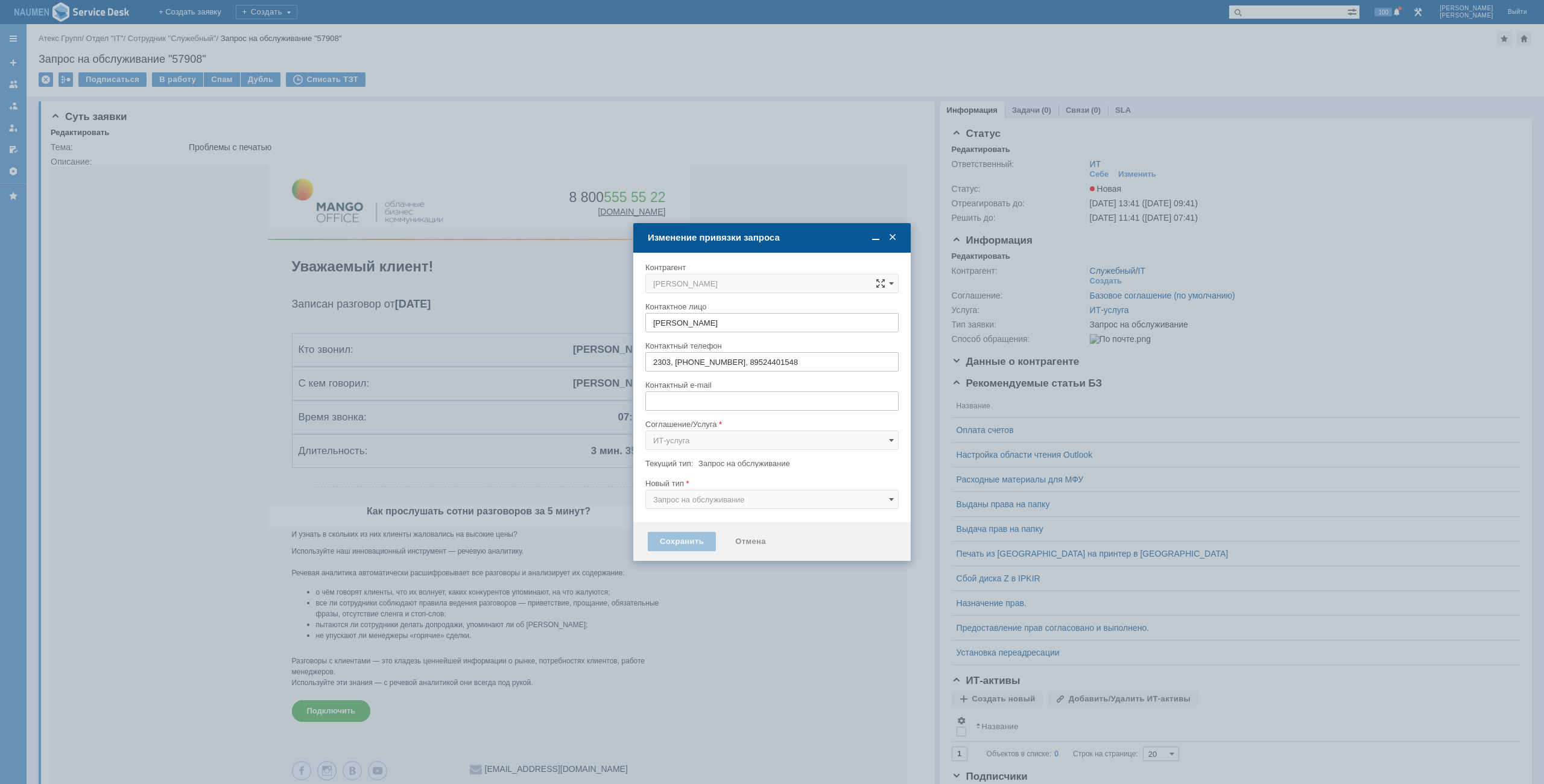
type input "a.melnichuk@atex-gr.com"
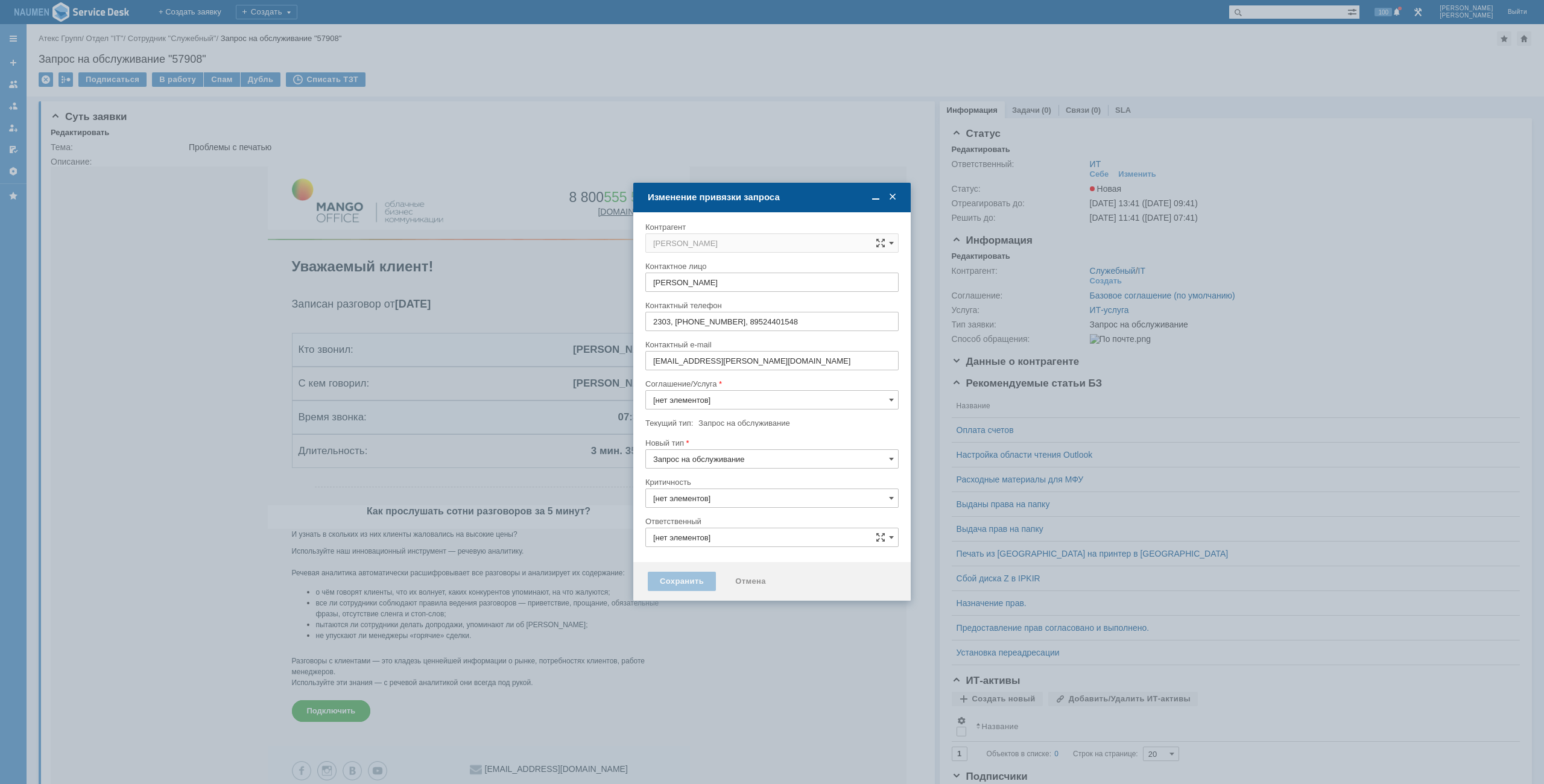
type input "3. Низкая"
type input "ИТ-услуга"
type input "ИТ"
type input "[не указано]"
click at [703, 477] on div "Критичность" at bounding box center [772, 483] width 253 height 12
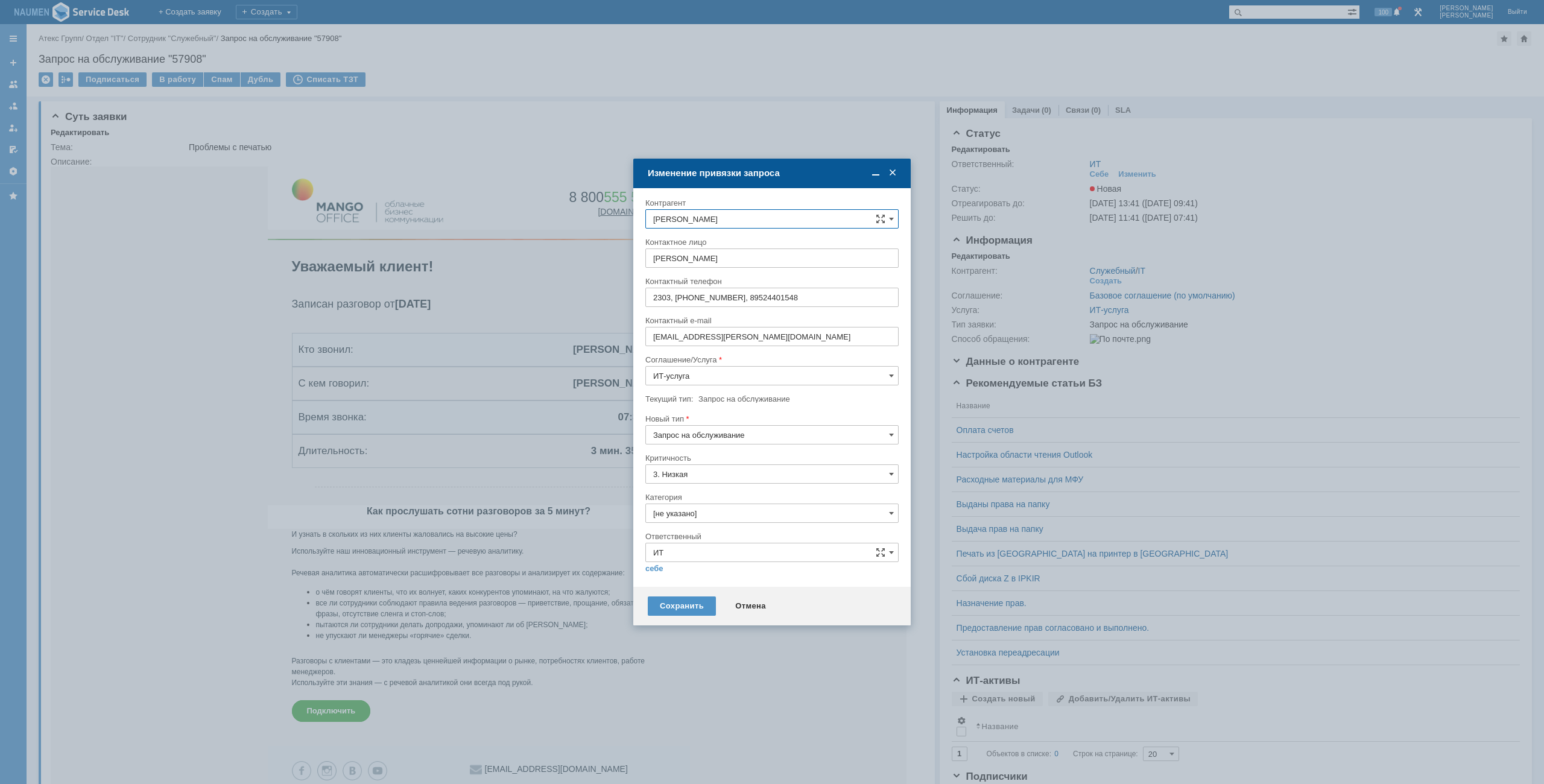
click at [706, 433] on input "Запрос на обслуживание" at bounding box center [772, 434] width 253 height 19
click at [686, 495] on span "Инцидент" at bounding box center [772, 496] width 237 height 9
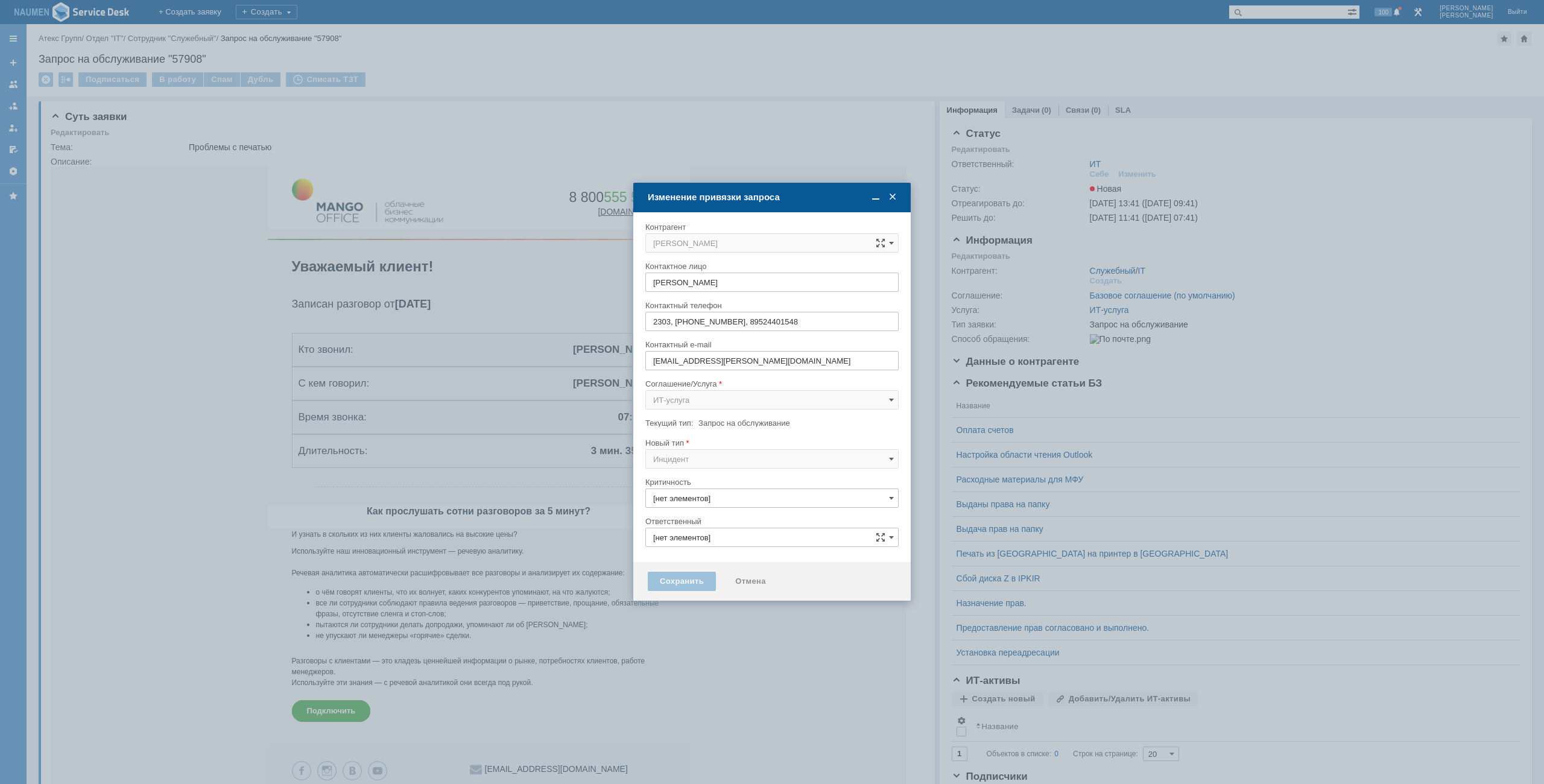
type input "Инцидент"
type input "3. Низкая"
type input "[не указано]"
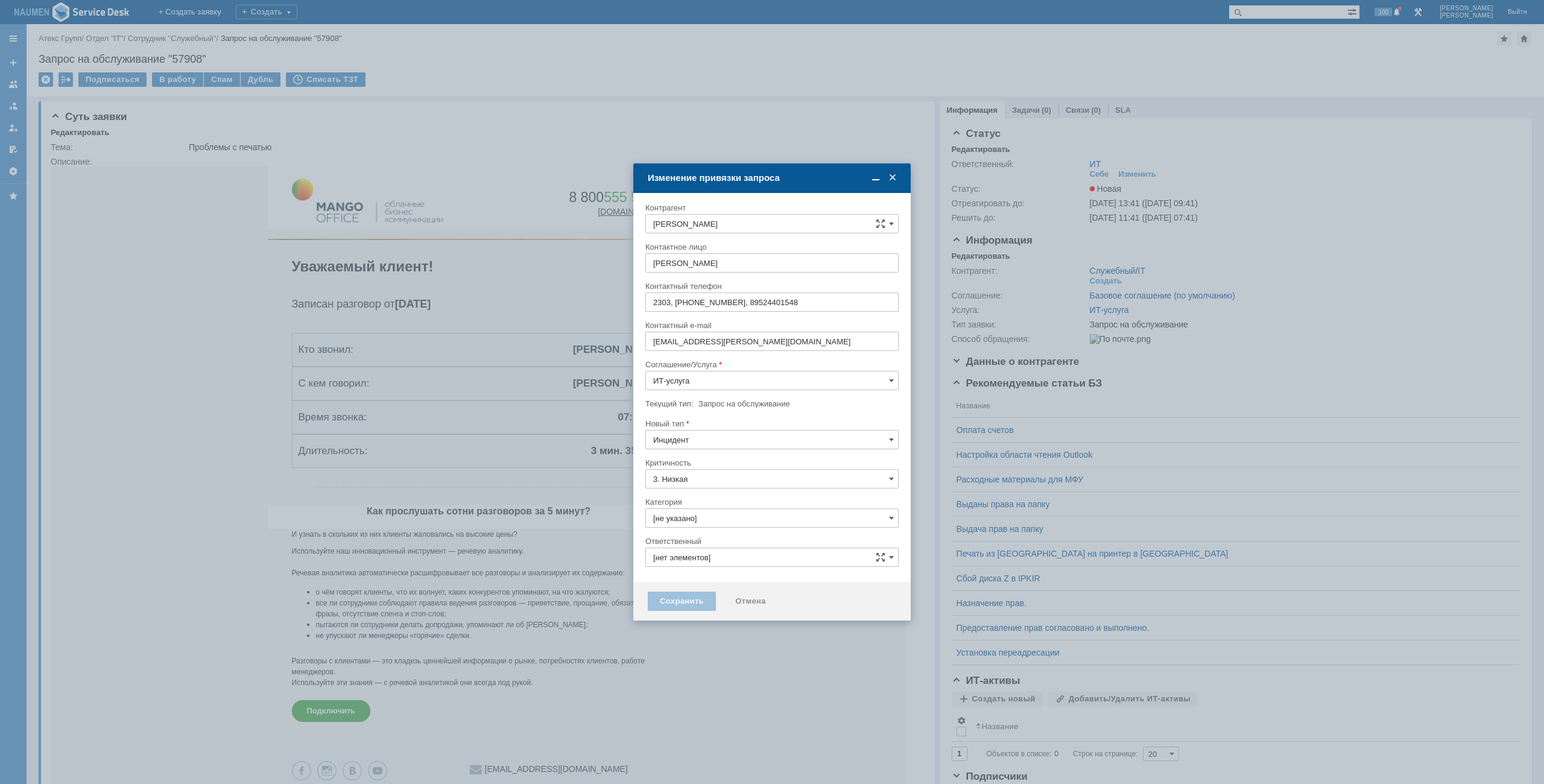
type input "ИТ"
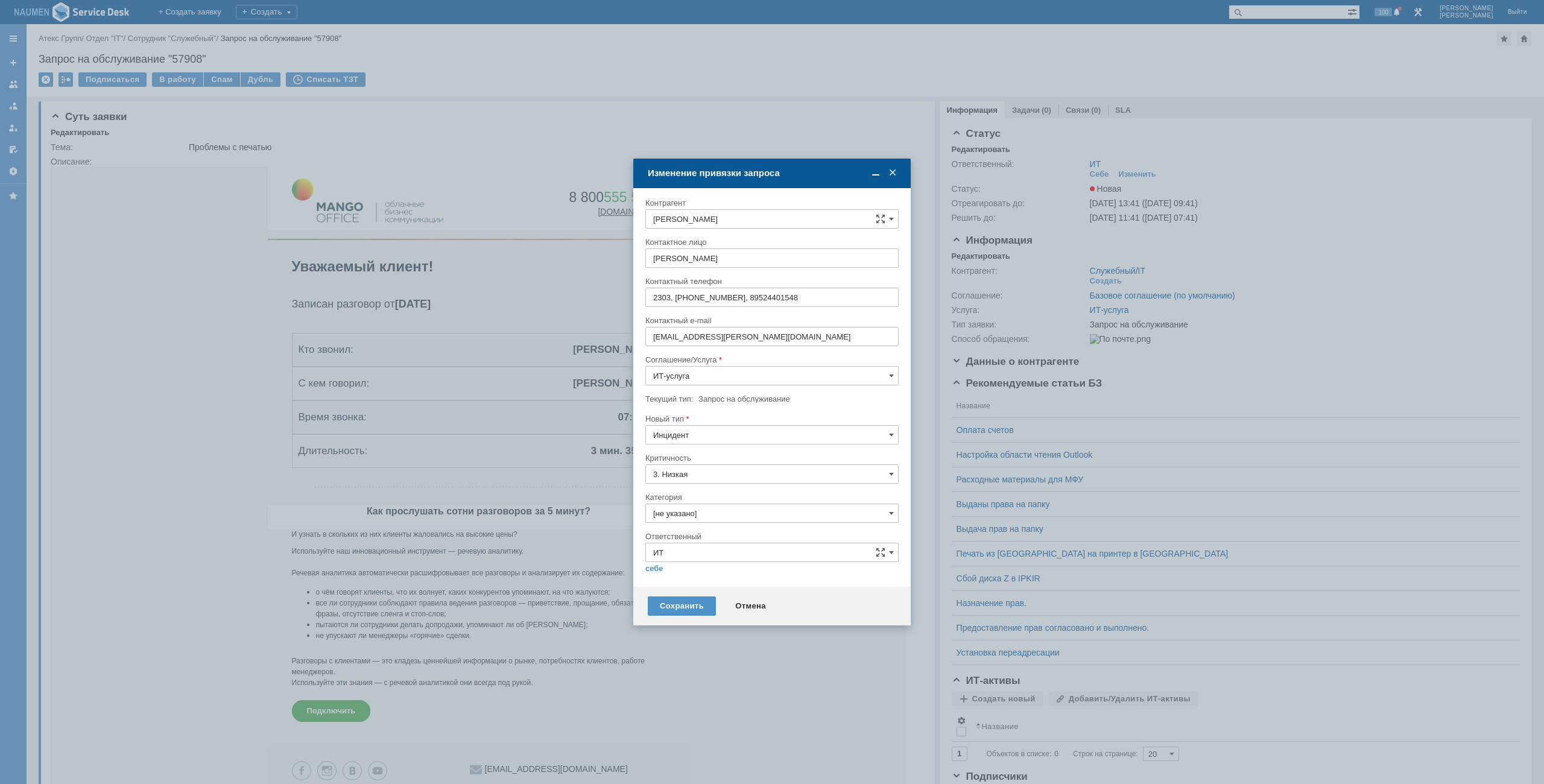
click at [694, 515] on input "[не указано]" at bounding box center [772, 512] width 253 height 19
click at [669, 584] on span "Принтер" at bounding box center [772, 580] width 237 height 9
type input "Принтер"
click at [650, 573] on link "себе" at bounding box center [654, 568] width 18 height 9
type input "[PERSON_NAME]"
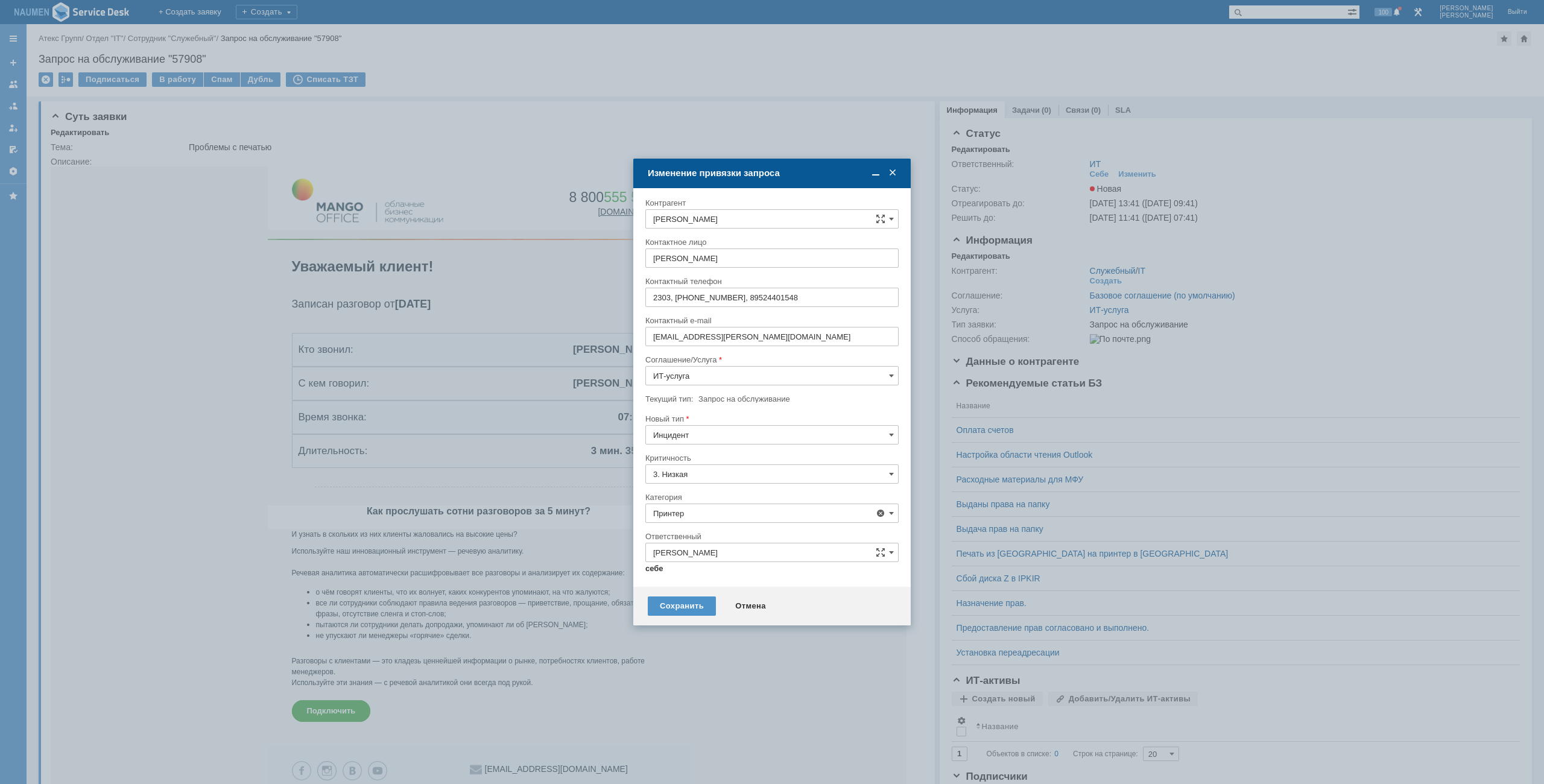
type input "Принтер"
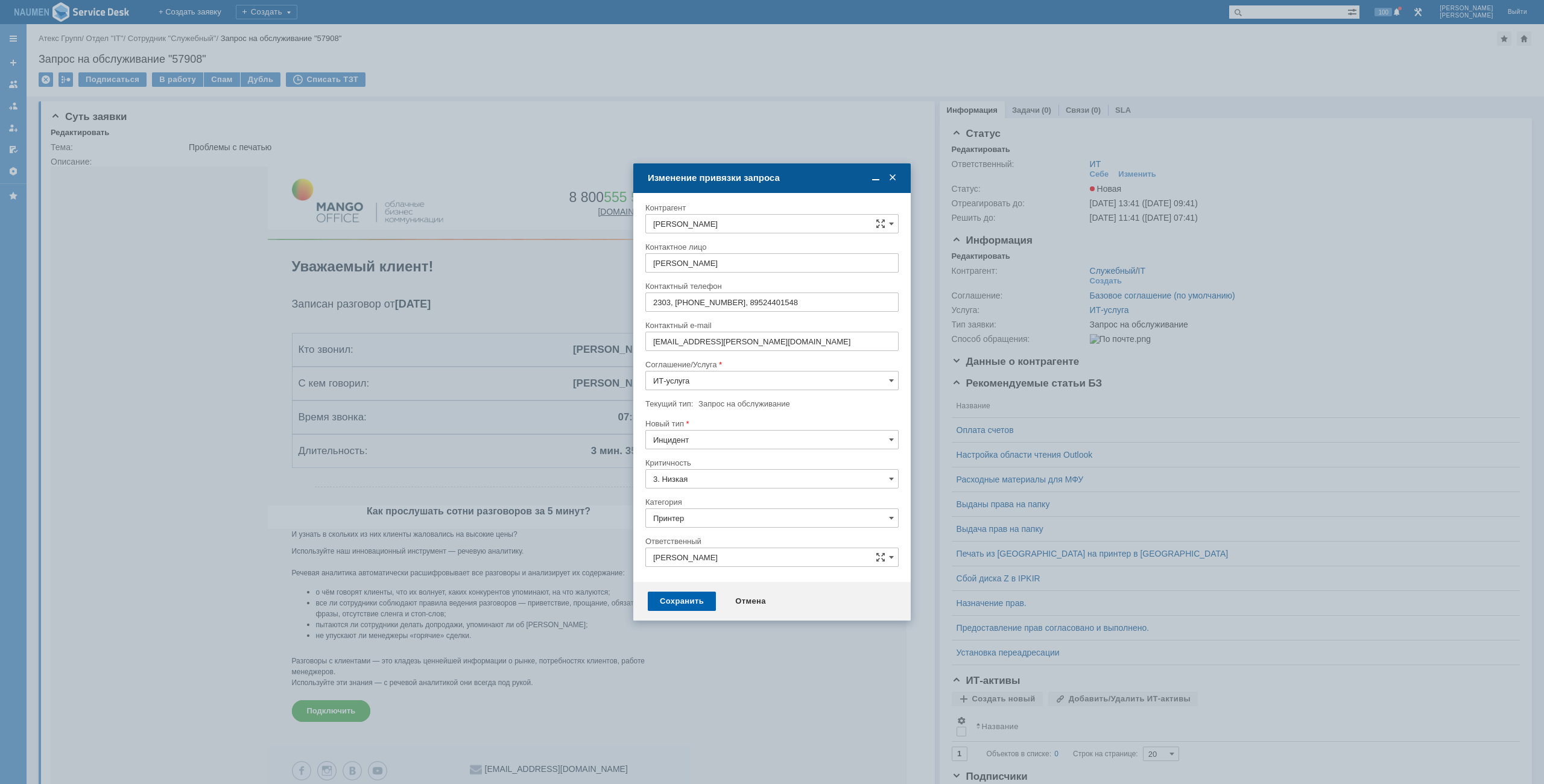
drag, startPoint x: 678, startPoint y: 586, endPoint x: 677, endPoint y: 596, distance: 10.0
click at [678, 589] on div "Сохранить Отмена" at bounding box center [772, 601] width 278 height 39
click at [677, 598] on div "Сохранить" at bounding box center [682, 601] width 68 height 19
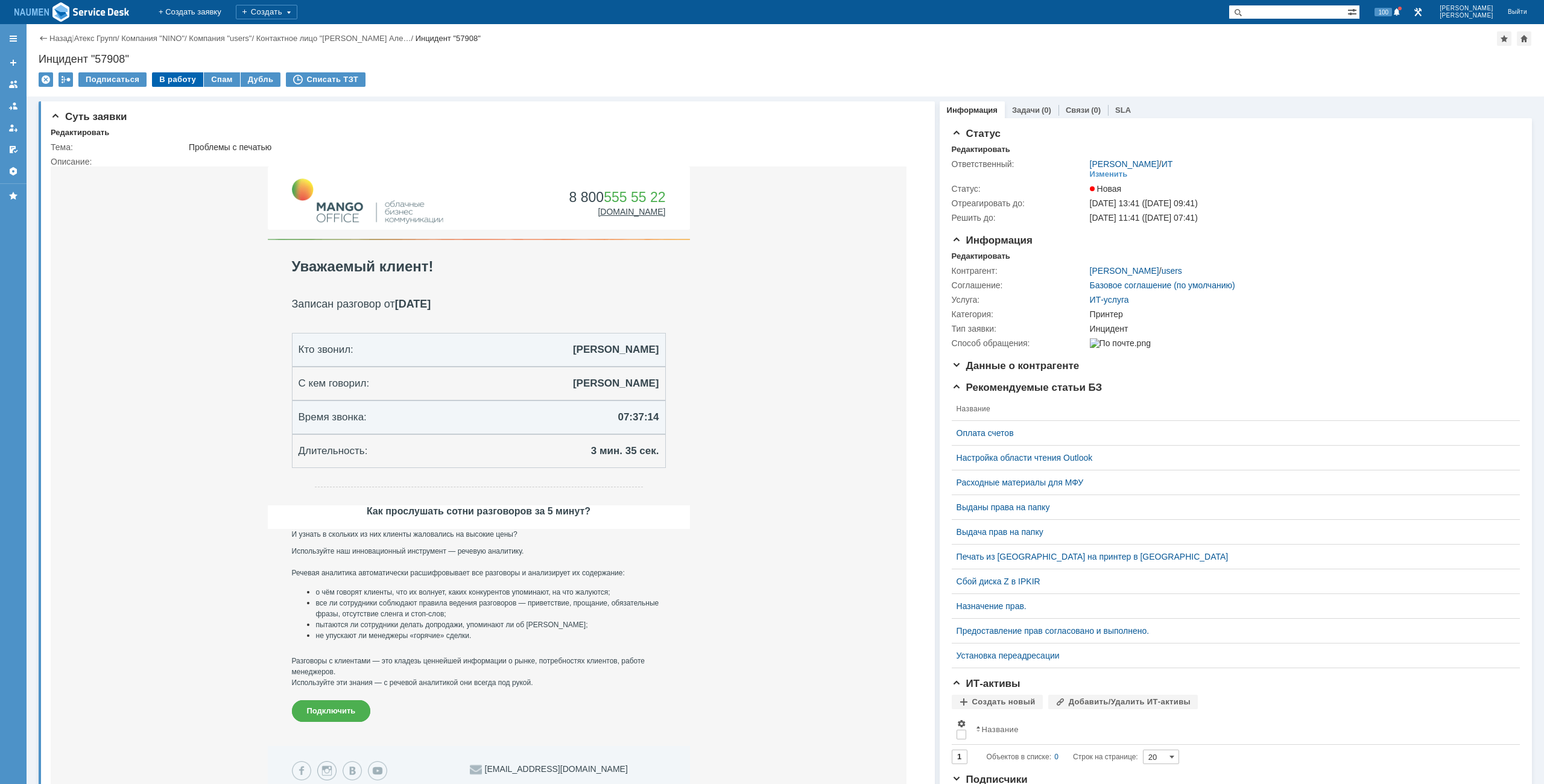
click at [180, 75] on div "В работу" at bounding box center [178, 79] width 51 height 14
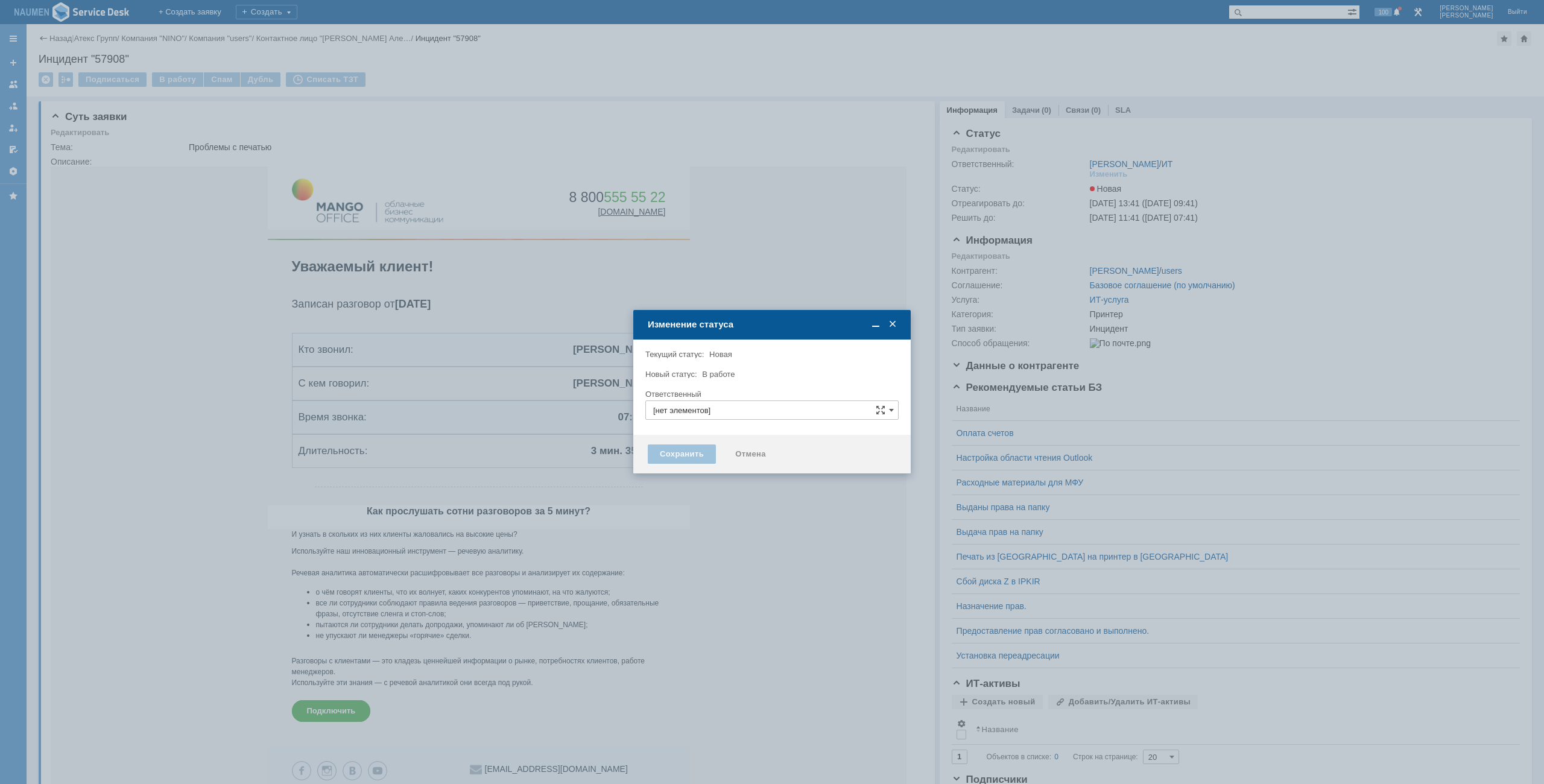
type input "[PERSON_NAME]"
type input "Принтер"
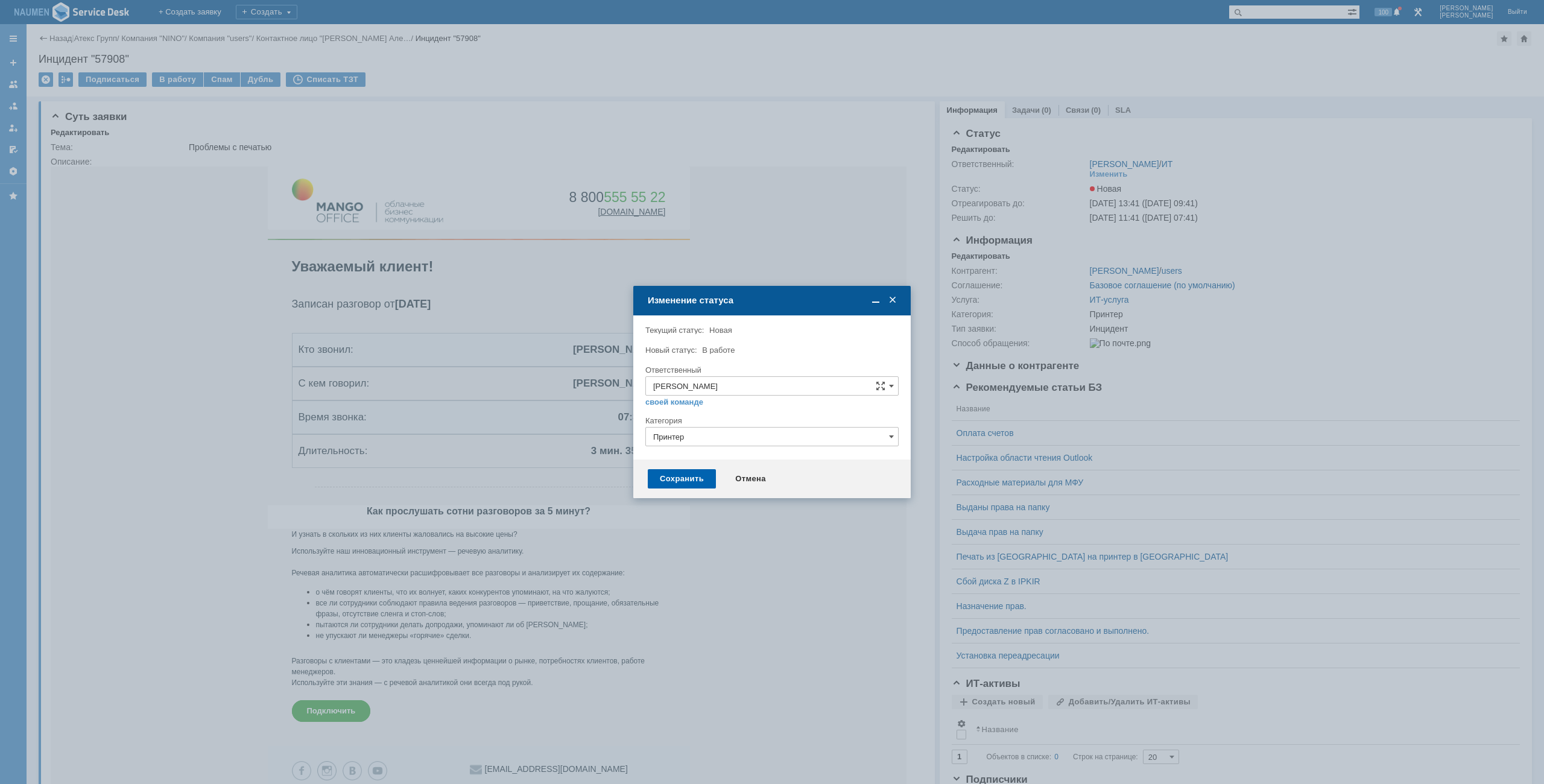
click at [676, 485] on div "Сохранить" at bounding box center [682, 479] width 68 height 19
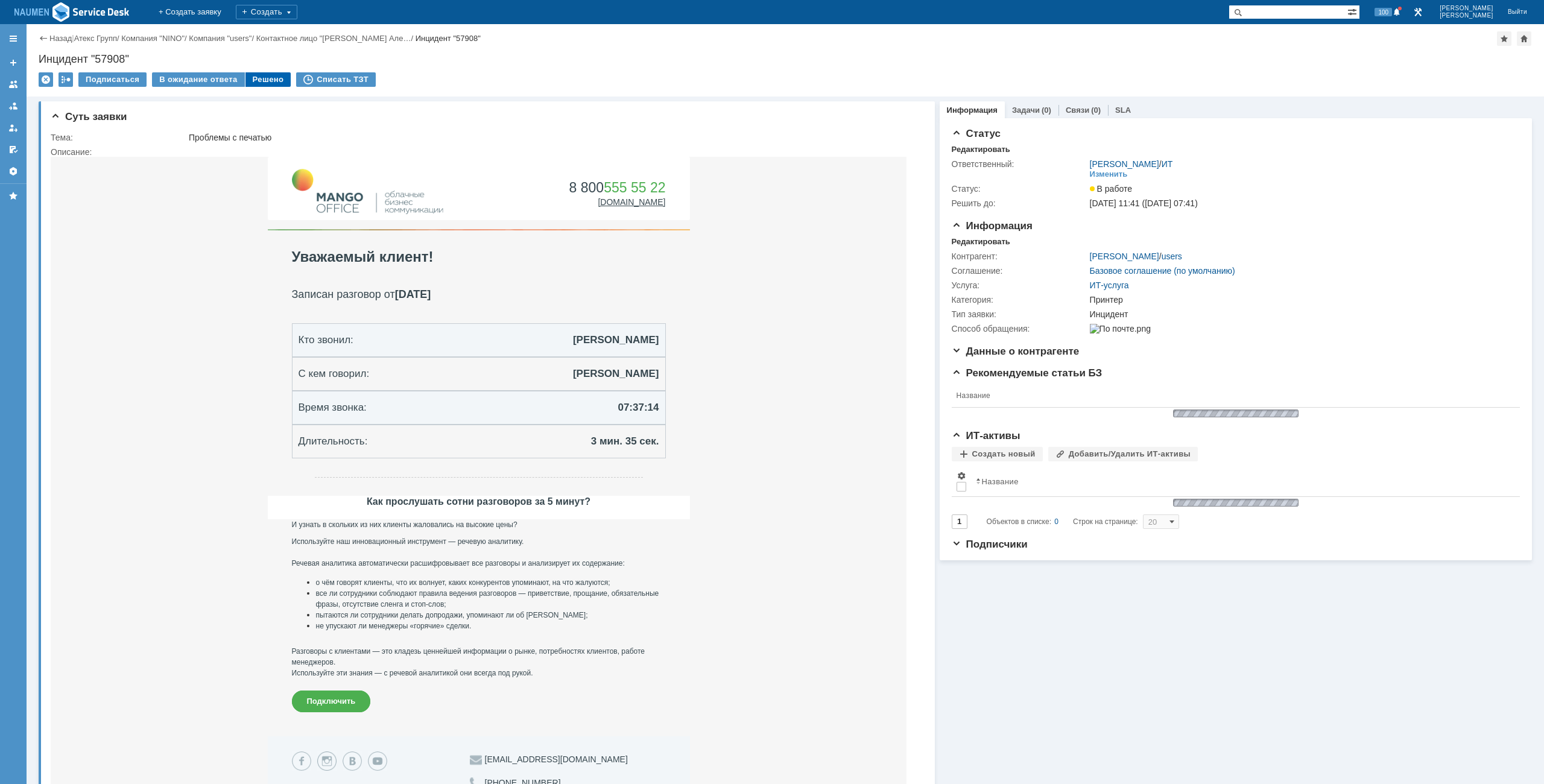
click at [252, 80] on div "Решено" at bounding box center [268, 79] width 45 height 14
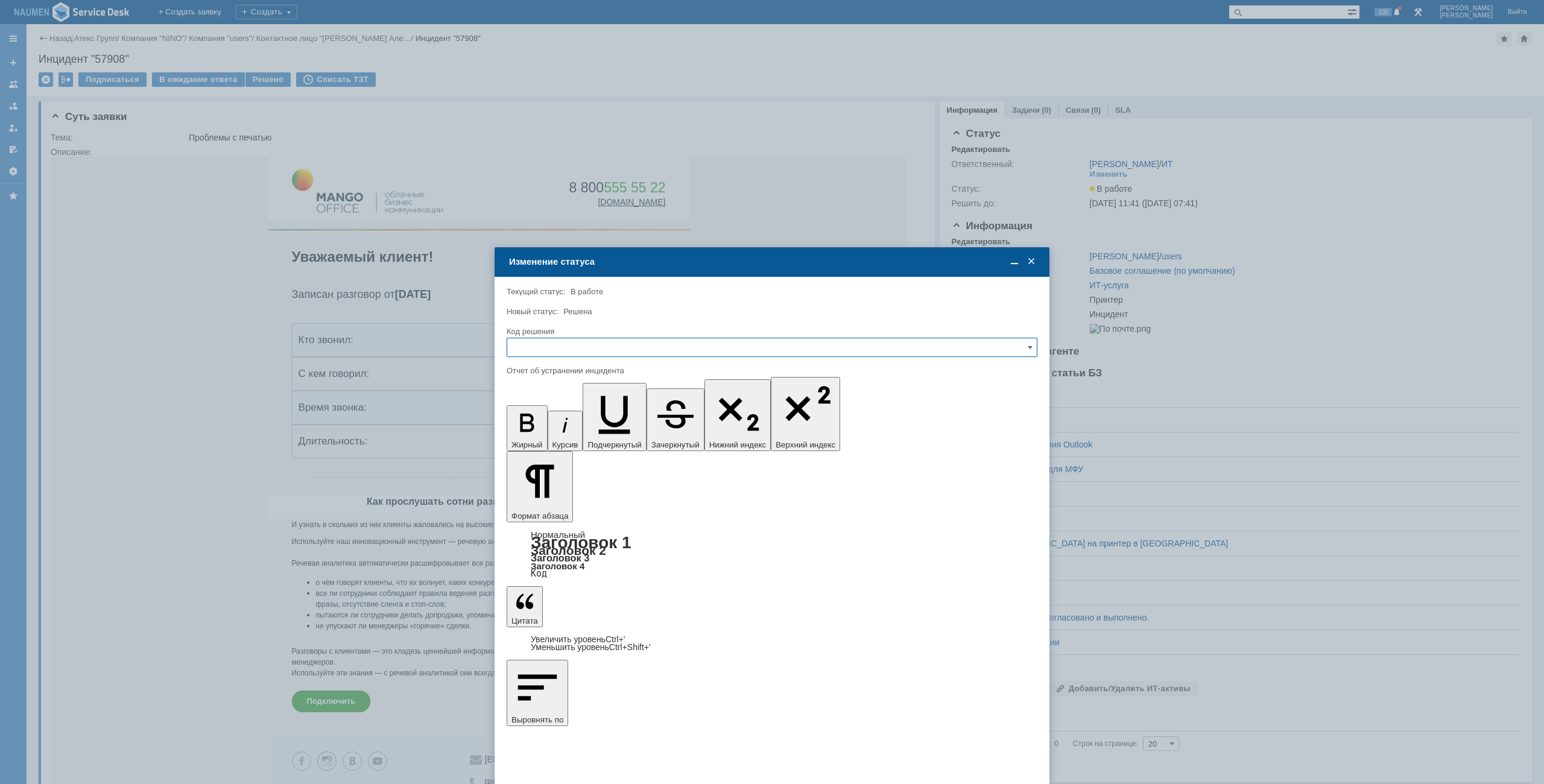
click at [574, 351] on input "text" at bounding box center [772, 347] width 531 height 19
click at [550, 429] on span "Решено" at bounding box center [772, 428] width 515 height 9
type input "Решено"
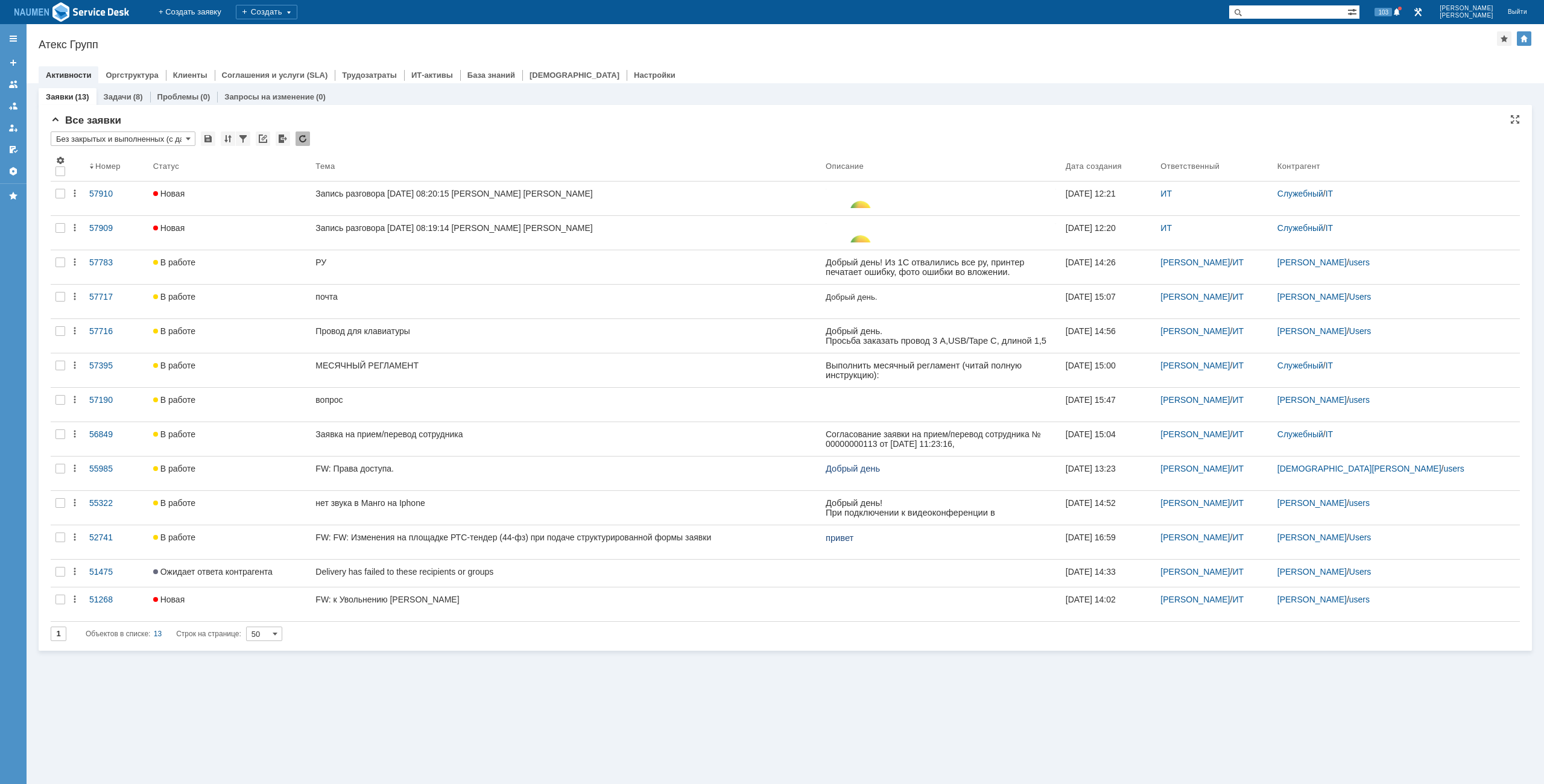
click at [378, 53] on div "Назад | Атекс Групп Атекс Групп root$101 Активности Оргструктура Клиенты Соглаш…" at bounding box center [785, 54] width 1517 height 59
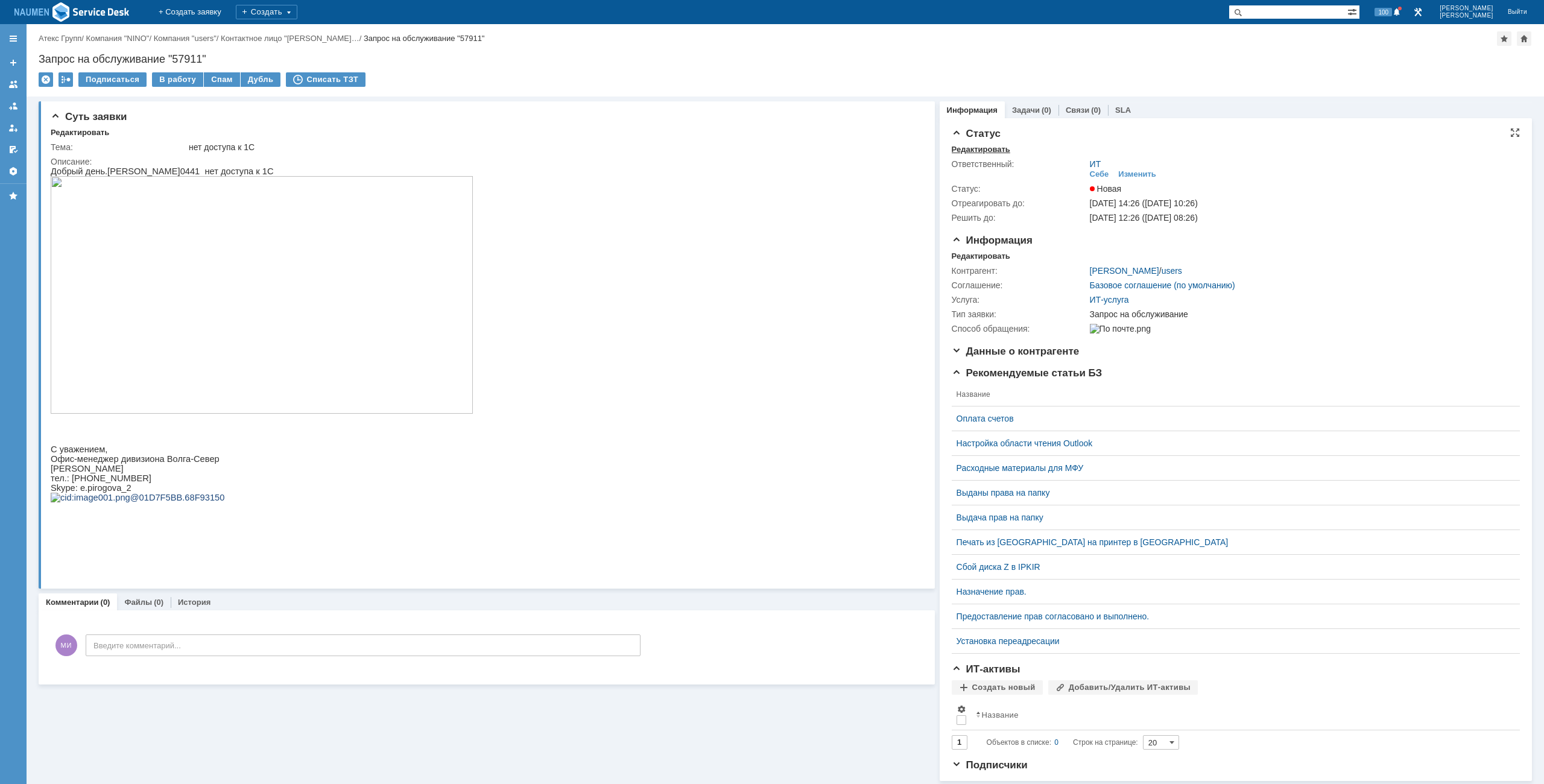
click at [958, 151] on div "Редактировать" at bounding box center [981, 149] width 59 height 9
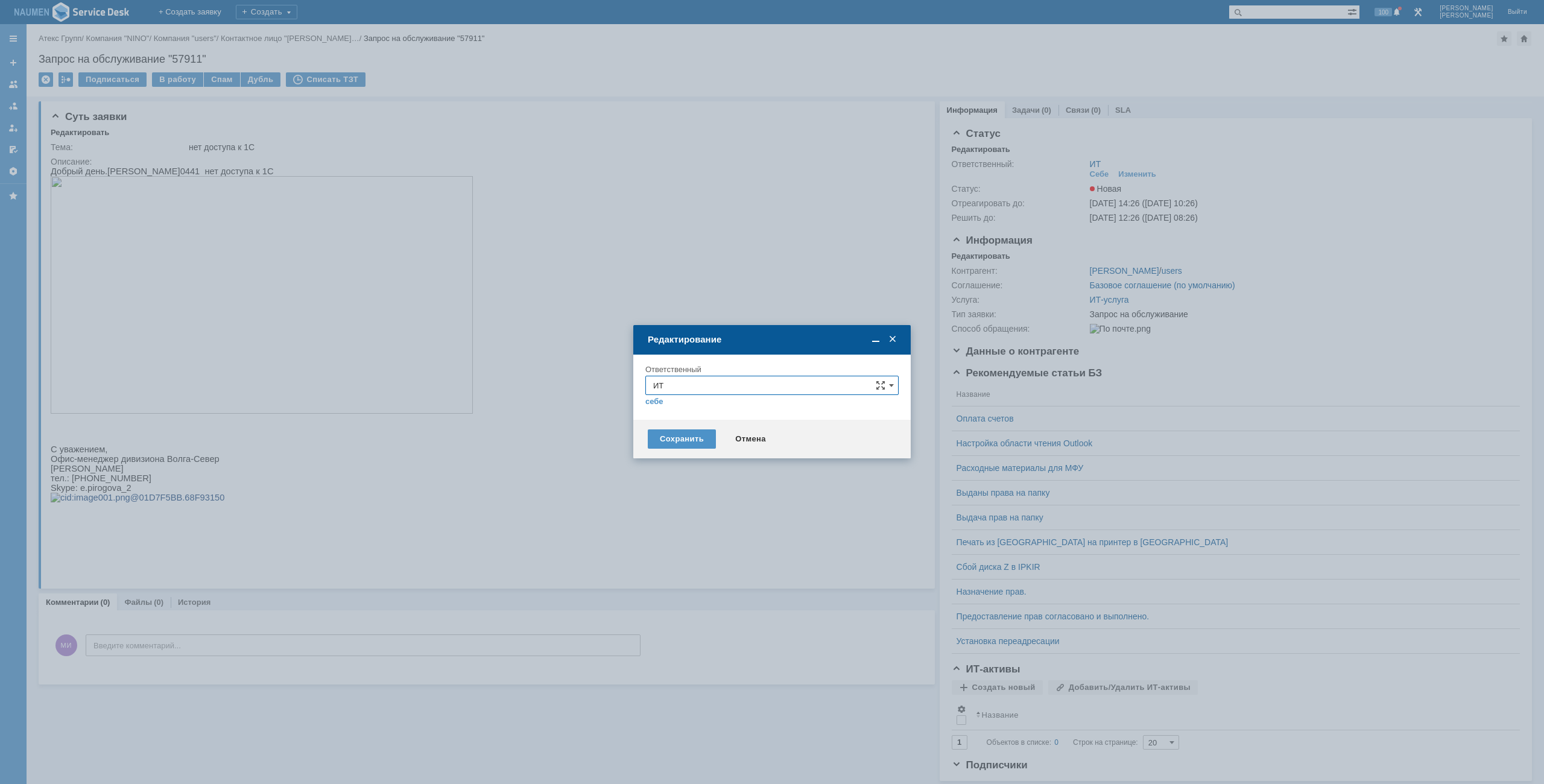
click at [708, 393] on input "ИТ" at bounding box center [772, 384] width 253 height 19
click at [686, 527] on span "АСУ" at bounding box center [772, 527] width 237 height 9
click at [692, 432] on div "Сохранить" at bounding box center [682, 438] width 68 height 19
type input "АСУ"
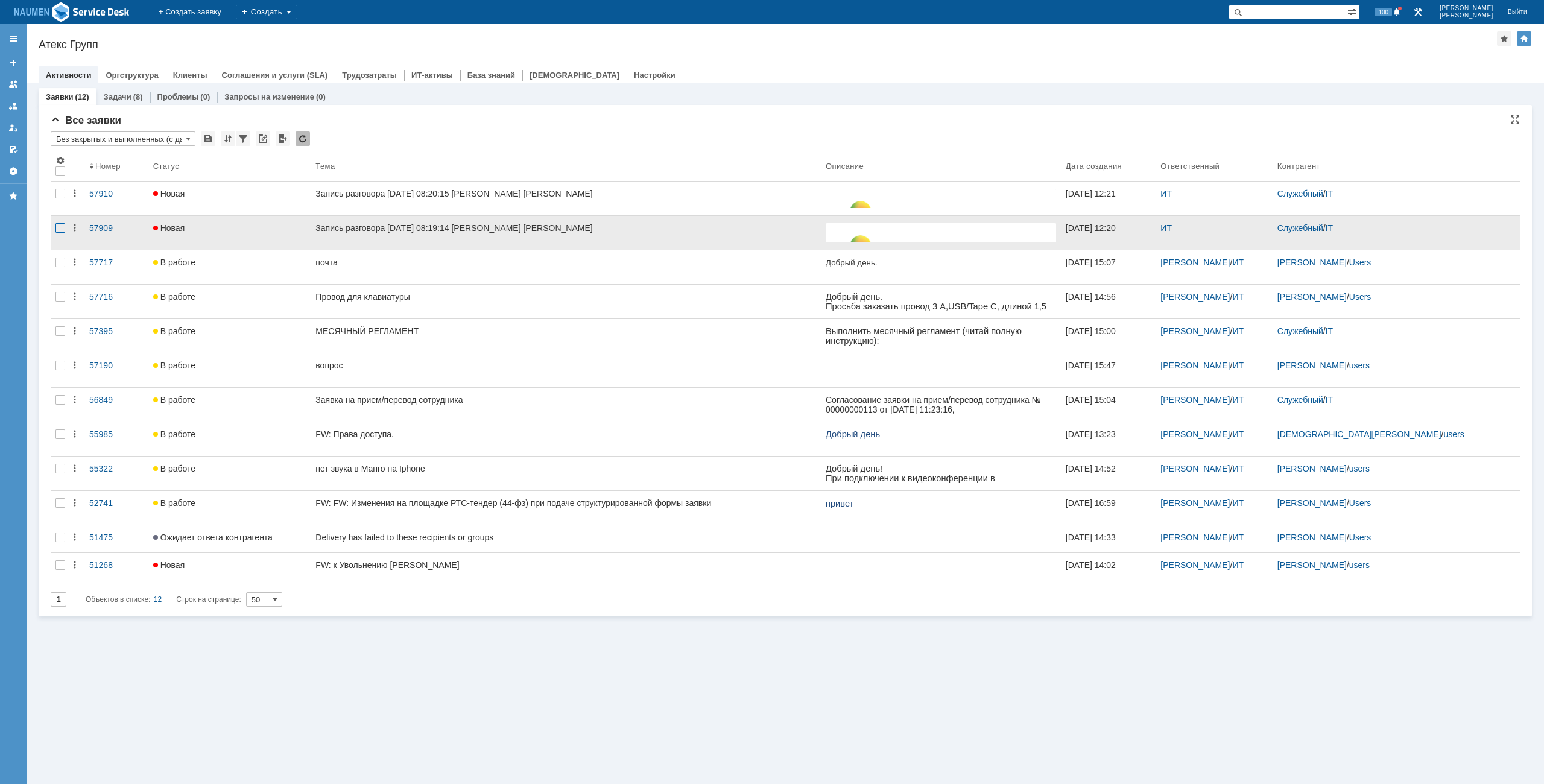
click at [61, 223] on div at bounding box center [60, 227] width 9 height 9
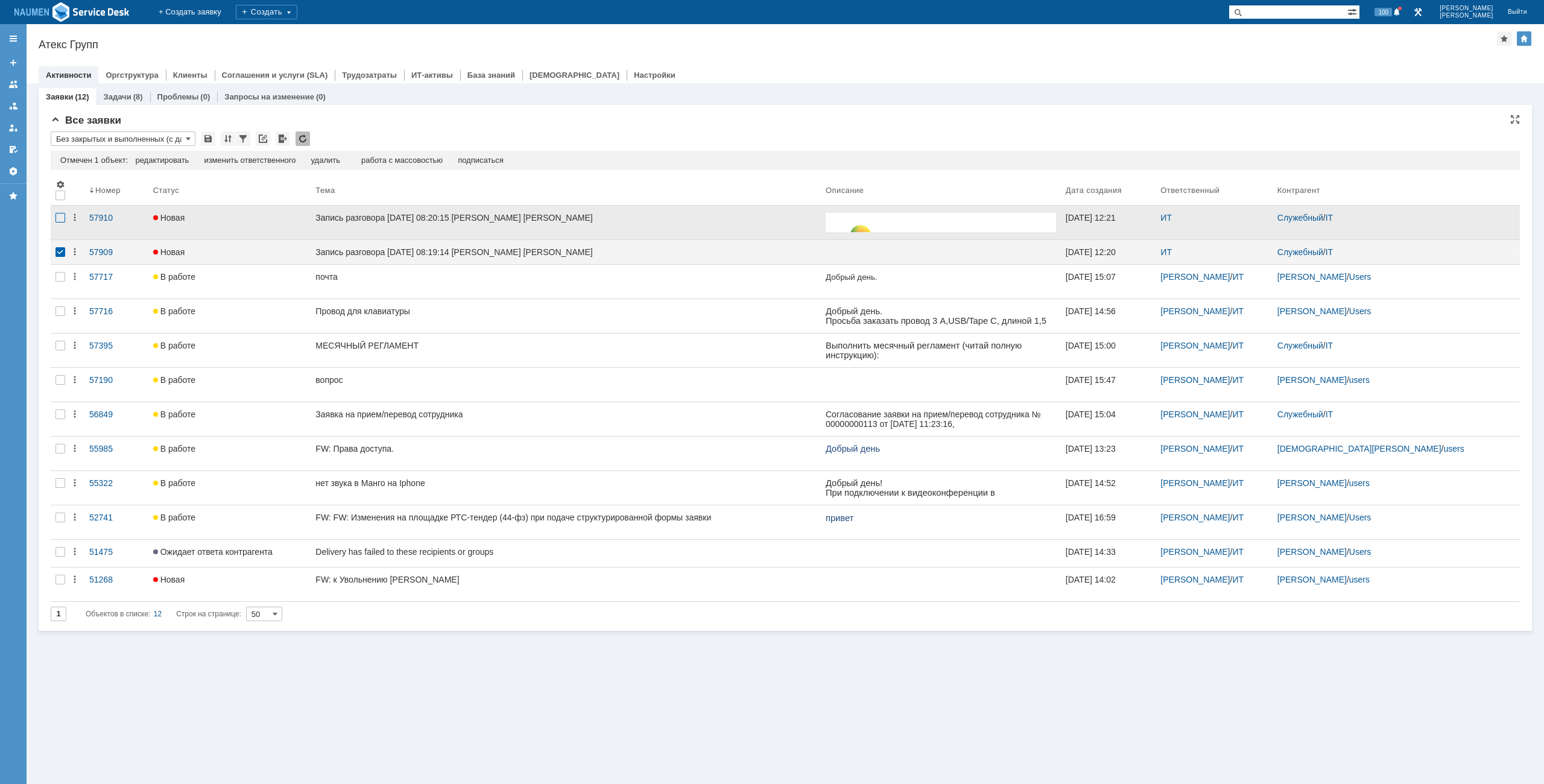
click at [63, 220] on div at bounding box center [60, 217] width 9 height 9
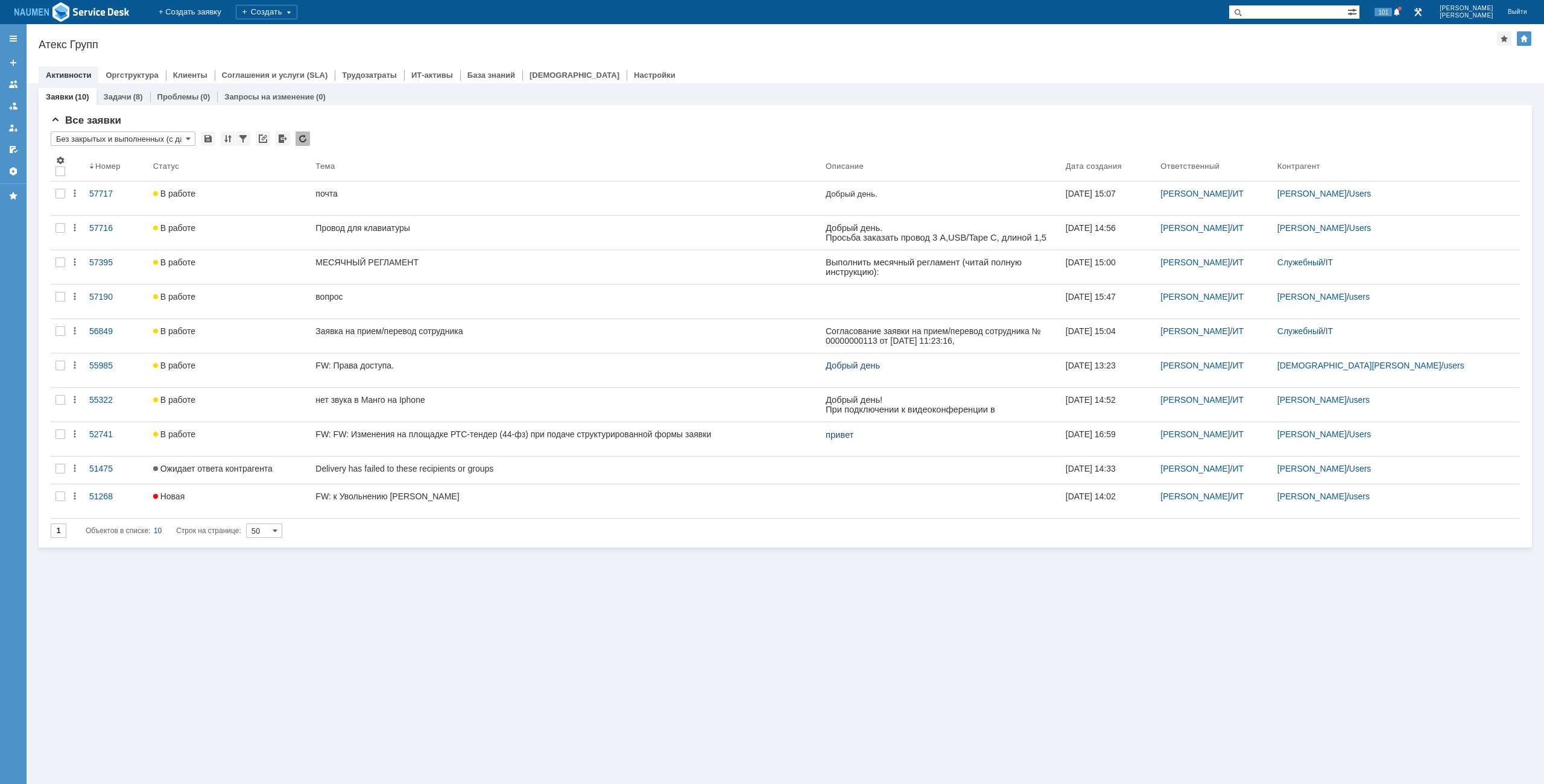
click at [669, 72] on div "Активности Оргструктура Клиенты Соглашения и услуги (SLA) Трудозатраты ИТ-актив…" at bounding box center [785, 75] width 1493 height 17
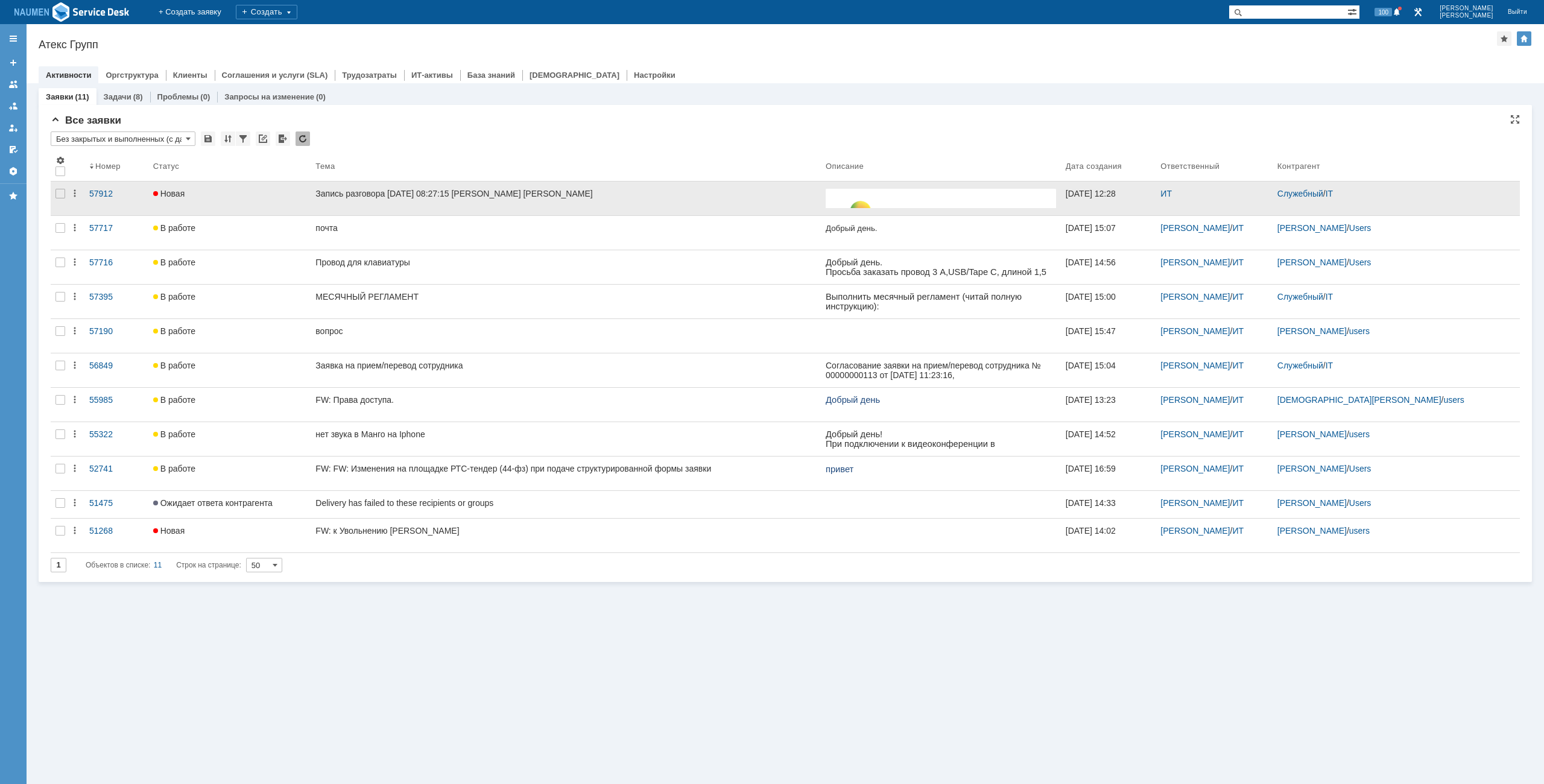
click at [61, 188] on div at bounding box center [60, 199] width 19 height 34
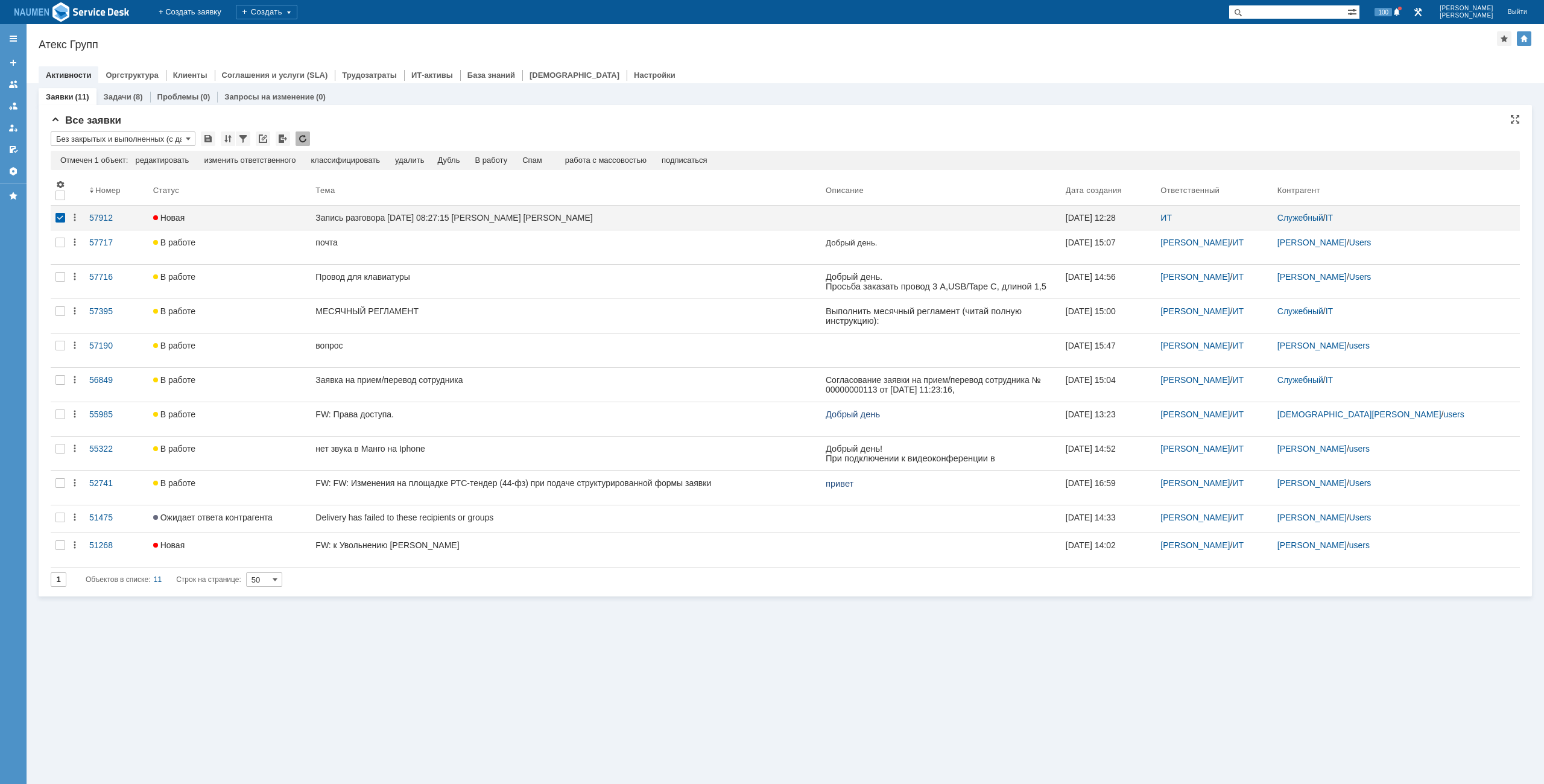
click at [528, 159] on td "Спам" at bounding box center [533, 161] width 35 height 11
click at [533, 159] on div "Спам" at bounding box center [533, 160] width 20 height 9
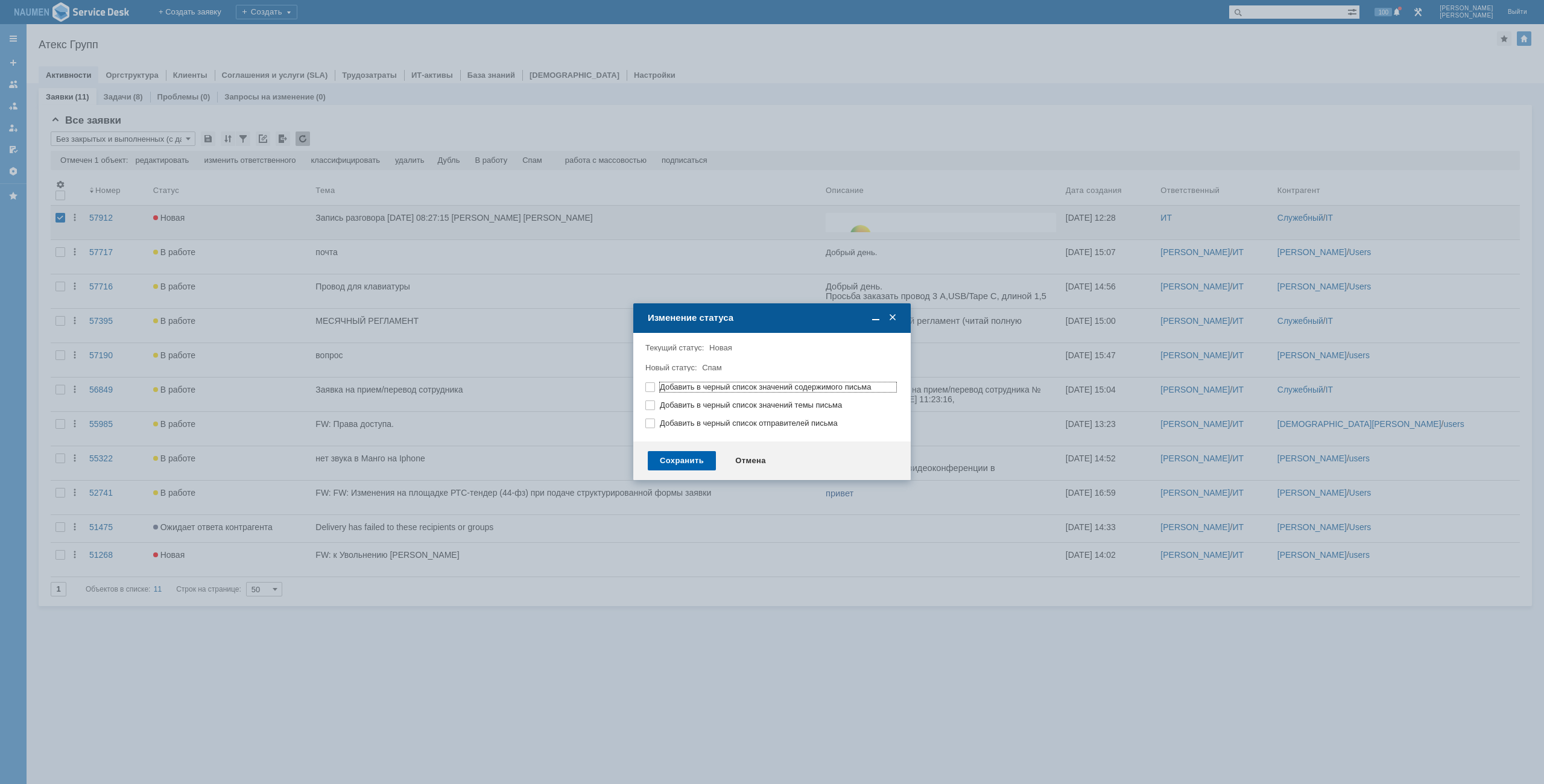
click at [691, 464] on div "Сохранить" at bounding box center [682, 460] width 68 height 19
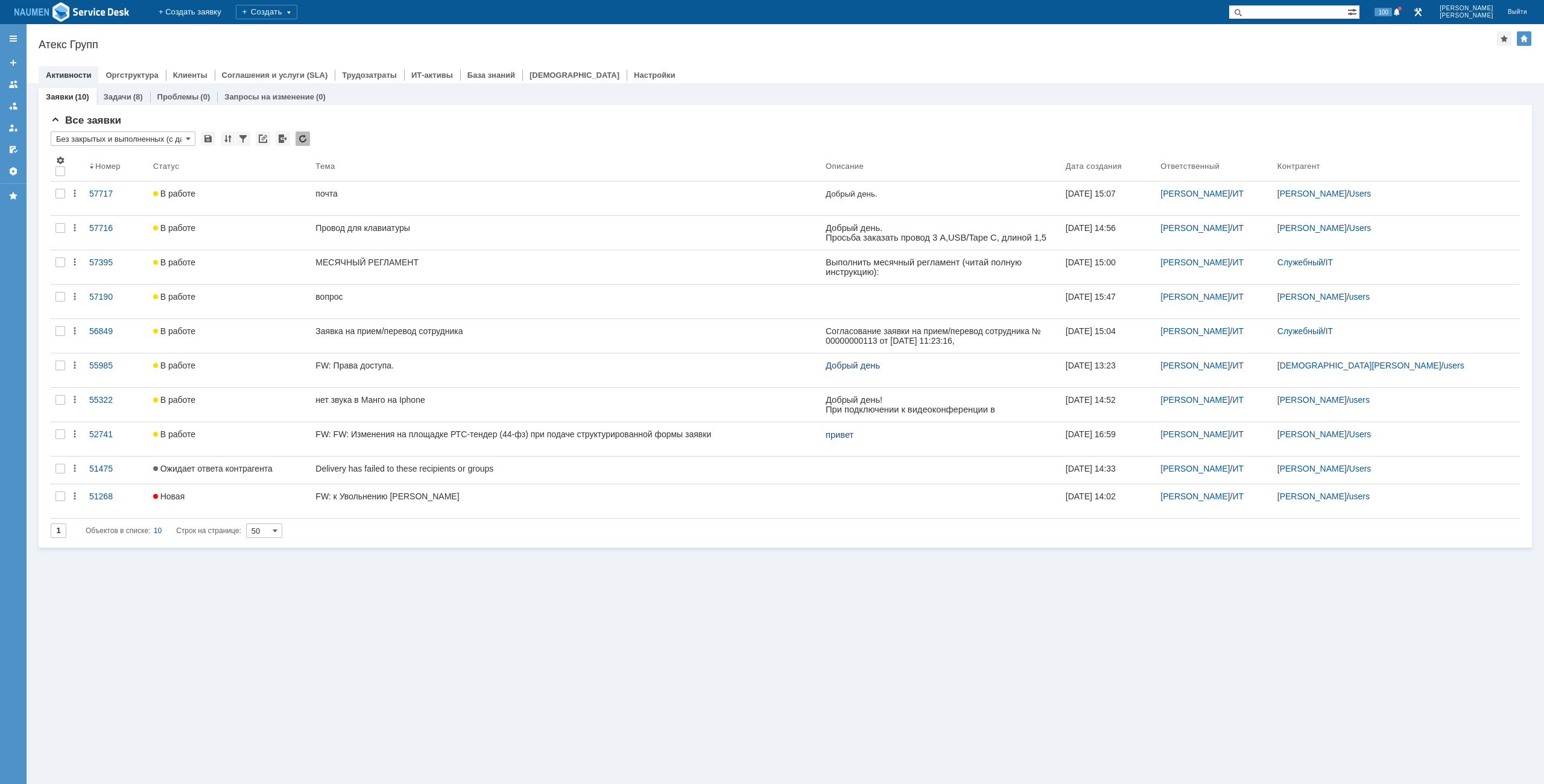
click at [434, 628] on div "Заявки (10) Задачи (8) Проблемы (0) Запросы на изменение (0) Все заявки * Без з…" at bounding box center [785, 433] width 1517 height 701
click at [565, 612] on div "Заявки (10) Задачи (8) Проблемы (0) Запросы на изменение (0) Все заявки * Без з…" at bounding box center [785, 433] width 1517 height 701
